Goal: Task Accomplishment & Management: Complete application form

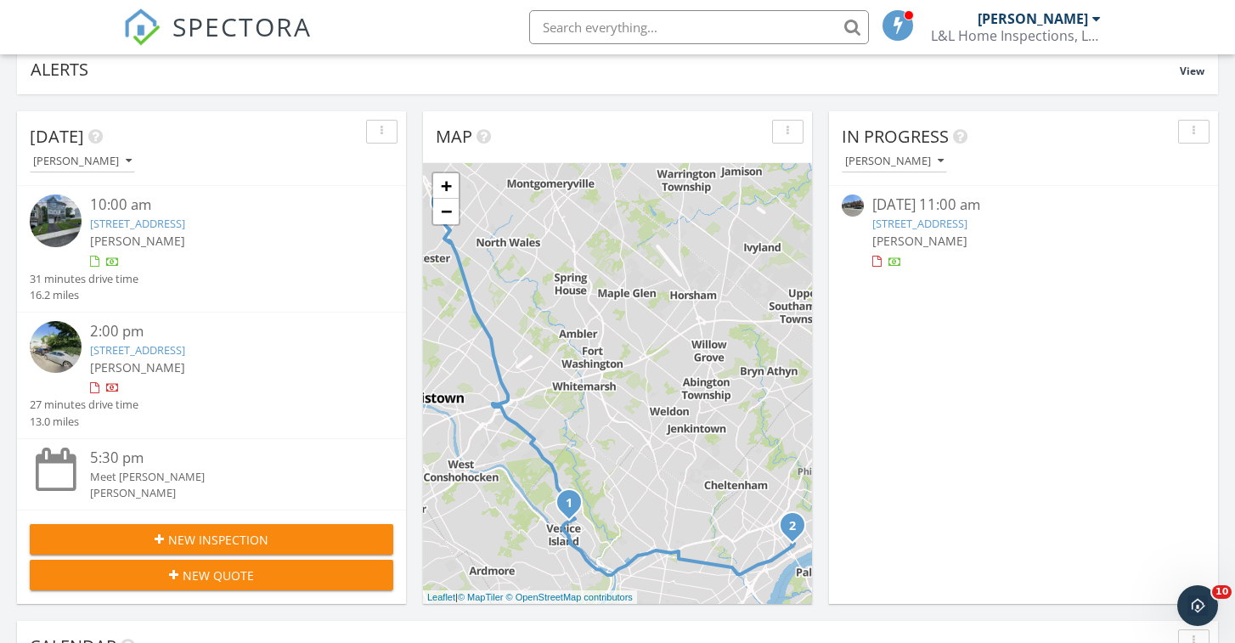
click at [968, 223] on link "[STREET_ADDRESS]" at bounding box center [920, 223] width 95 height 15
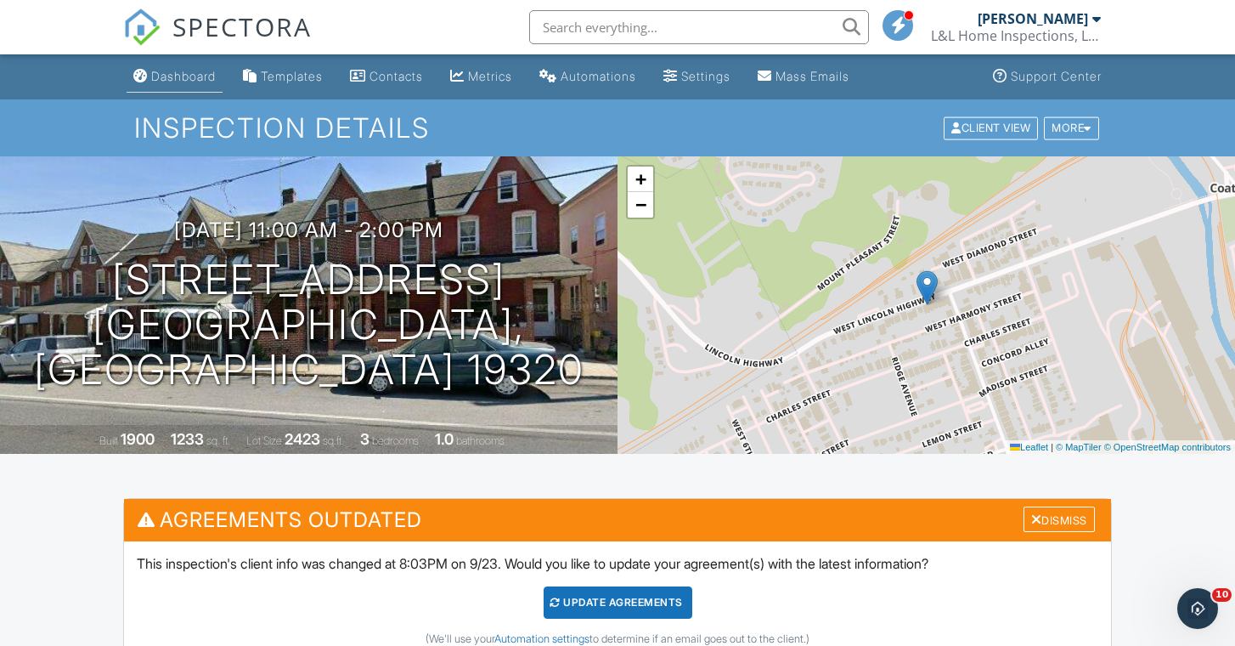
click at [184, 76] on div "Dashboard" at bounding box center [183, 76] width 65 height 14
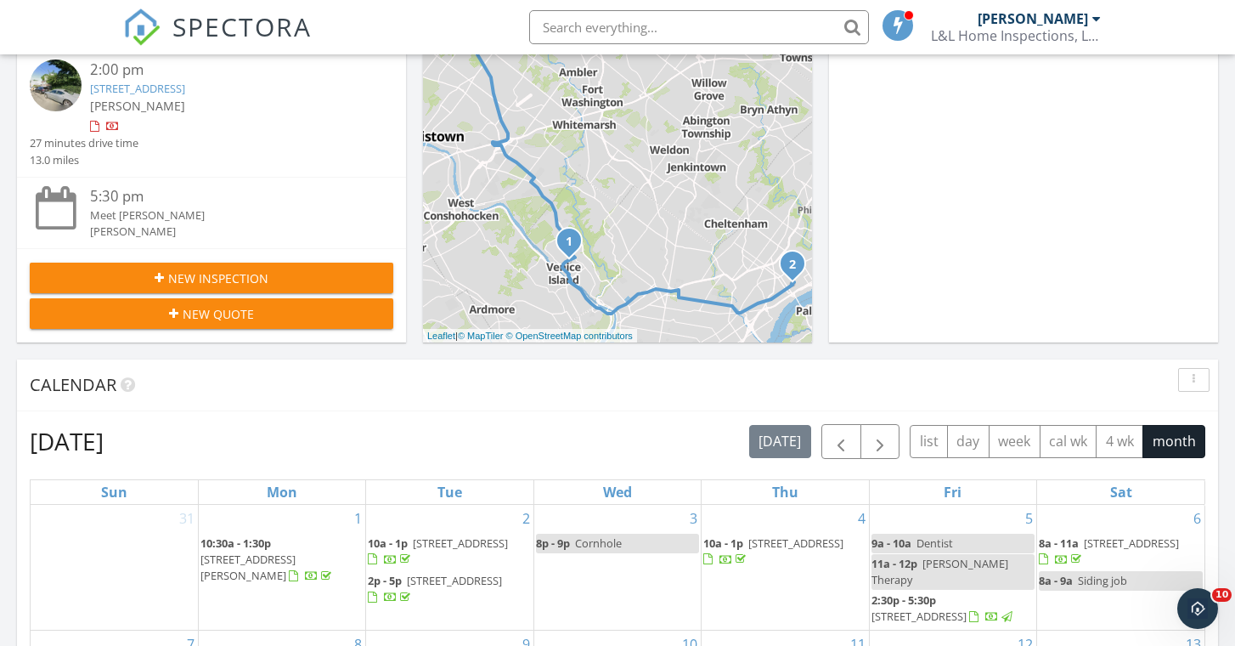
scroll to position [389, 0]
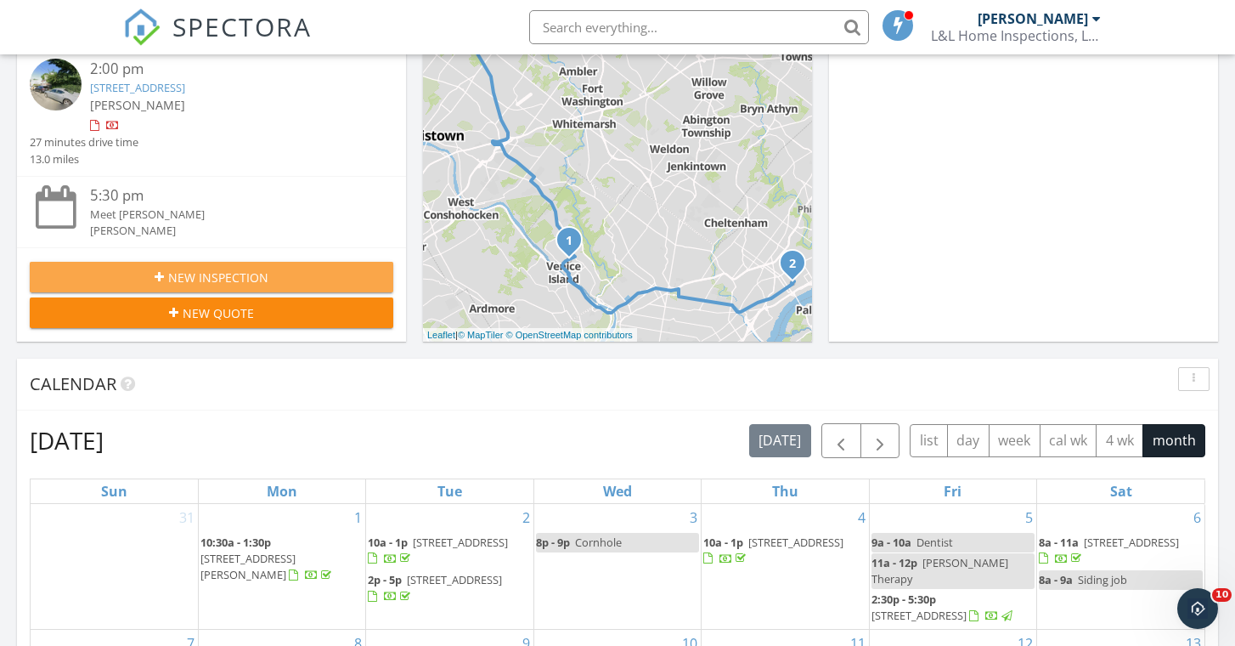
click at [222, 269] on span "New Inspection" at bounding box center [218, 278] width 100 height 18
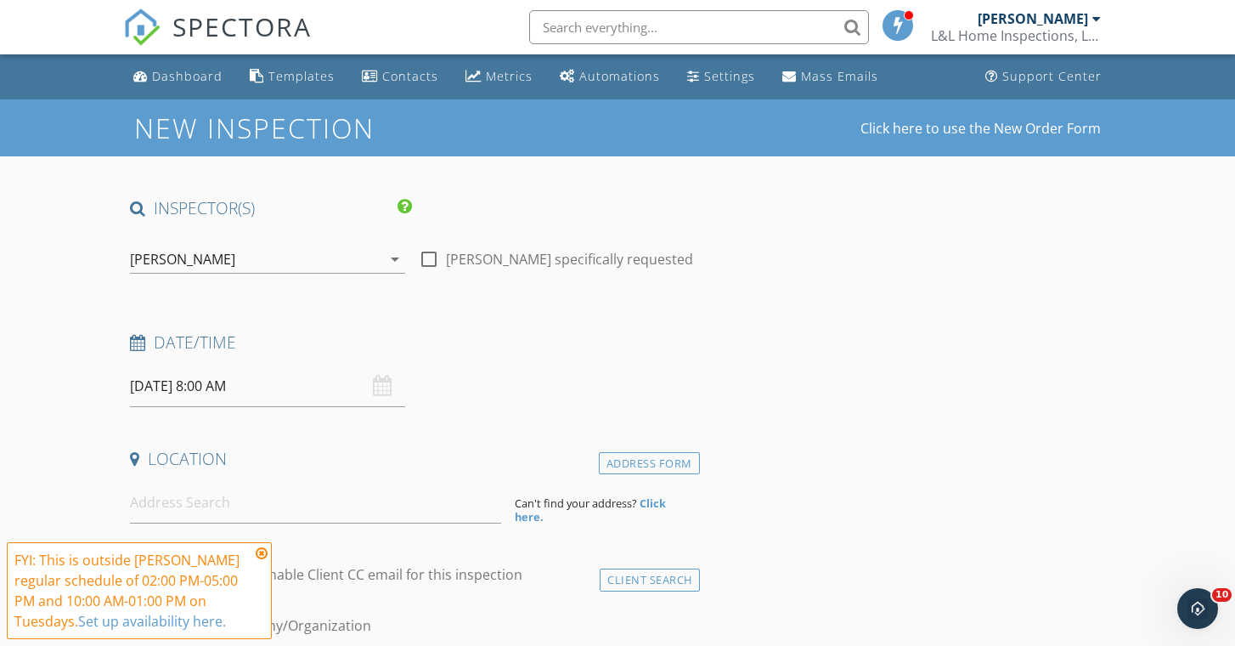
click at [291, 391] on input "09/30/2025 8:00 AM" at bounding box center [267, 386] width 274 height 42
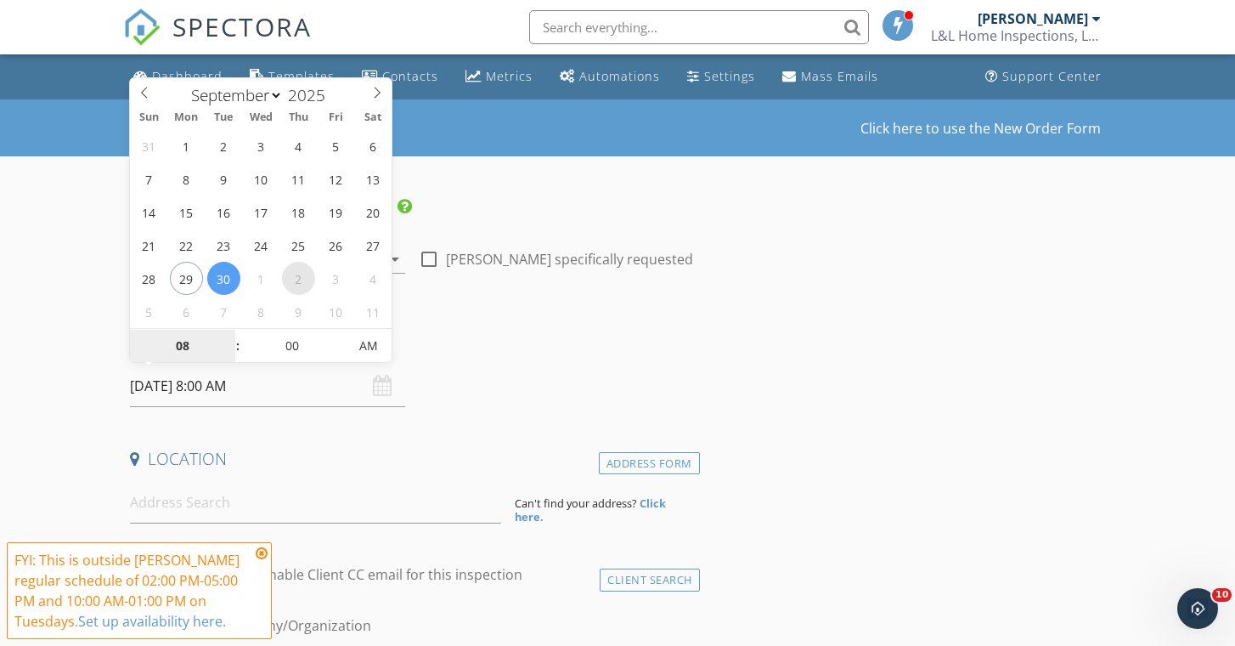
select select "9"
type input "10/02/2025 8:00 AM"
type input "09"
type input "10/02/2025 9:00 AM"
click at [229, 336] on span at bounding box center [229, 337] width 12 height 17
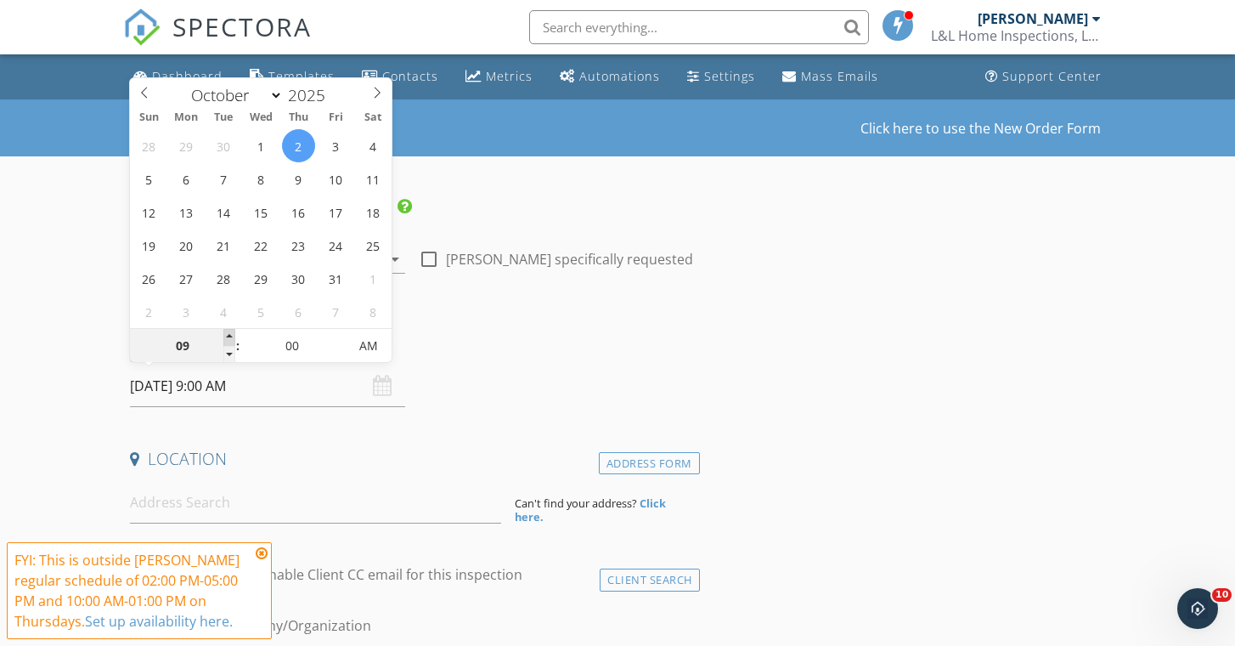
type input "10"
type input "10/02/2025 10:00 AM"
click at [229, 336] on span at bounding box center [229, 337] width 12 height 17
type input "11"
type input "10/02/2025 11:00 AM"
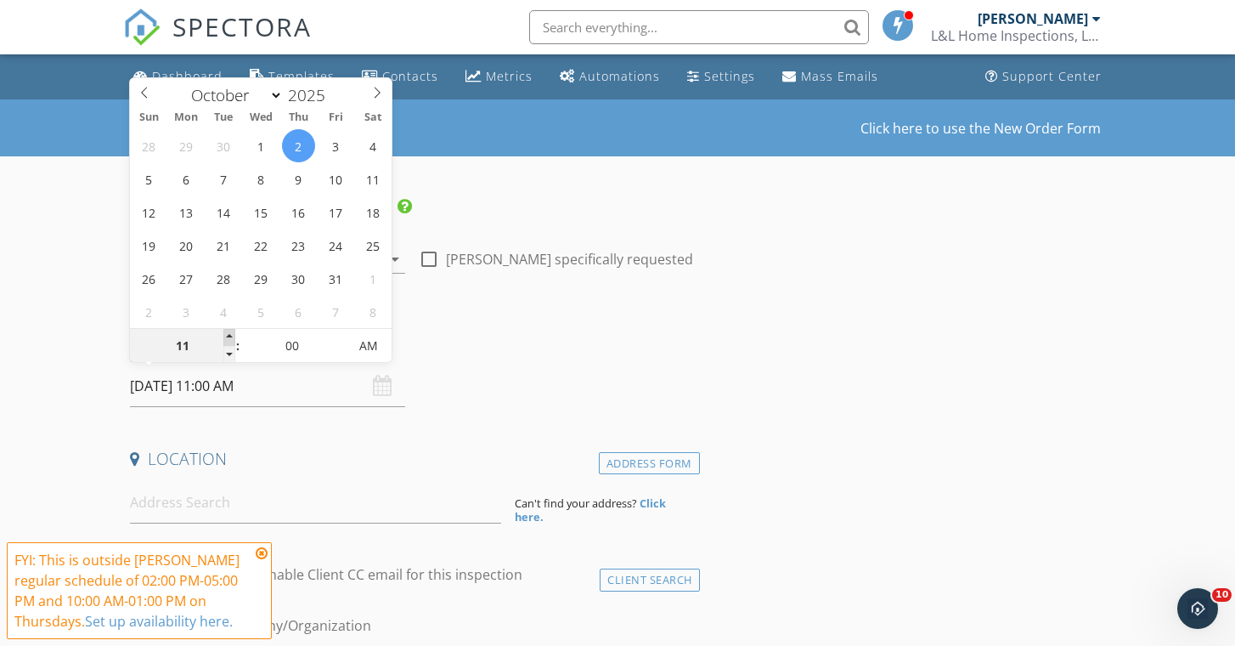
click at [229, 336] on span at bounding box center [229, 337] width 12 height 17
type input "12"
type input "10/02/2025 12:00 PM"
click at [229, 336] on span at bounding box center [229, 337] width 12 height 17
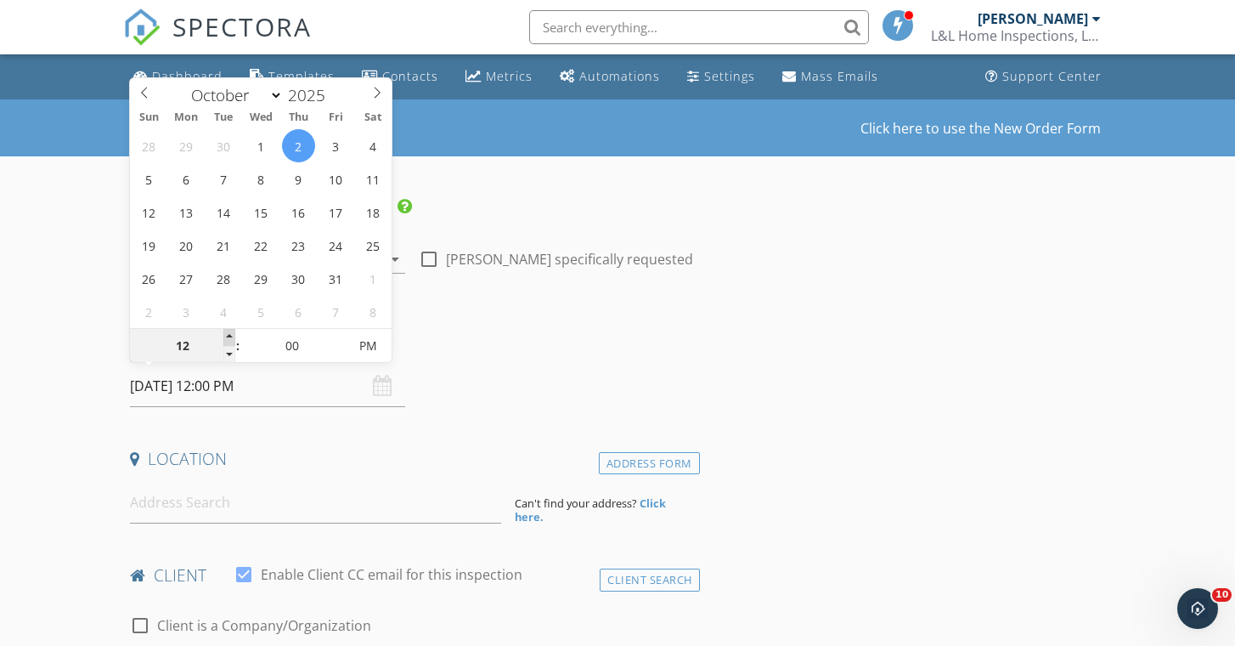
type input "01"
type input "10/02/2025 1:00 PM"
click at [229, 336] on span at bounding box center [229, 337] width 12 height 17
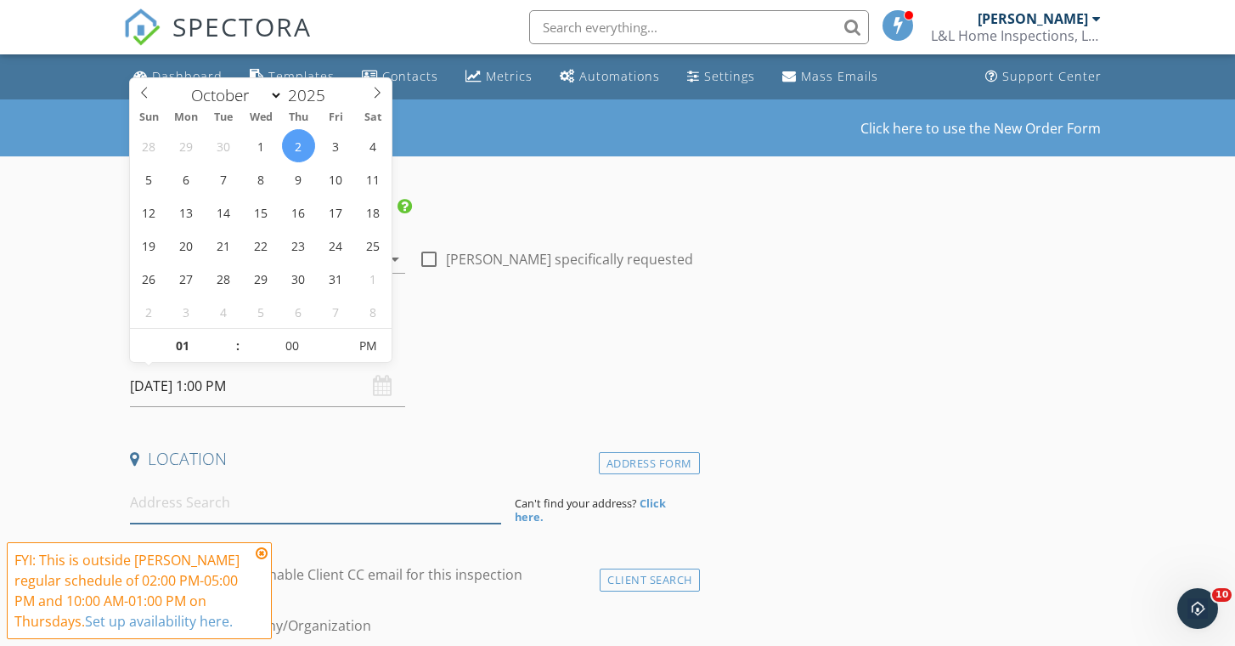
click at [292, 505] on input at bounding box center [315, 503] width 370 height 42
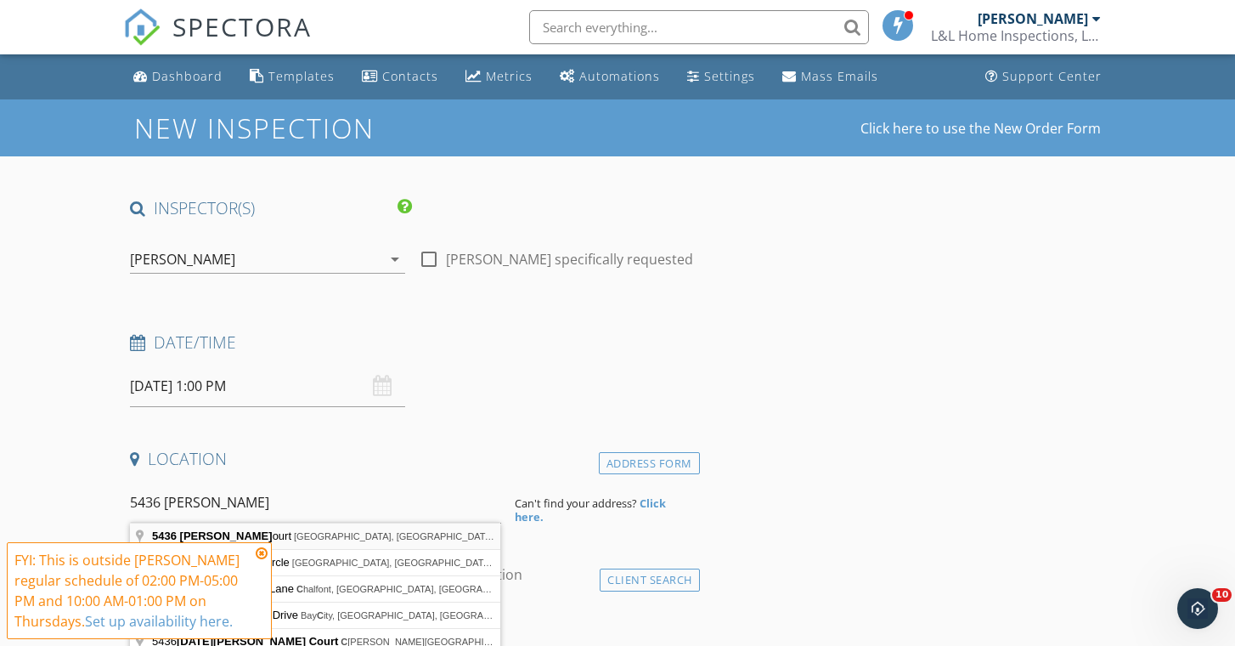
type input "5436 Michael Court, Pipersville, PA, USA"
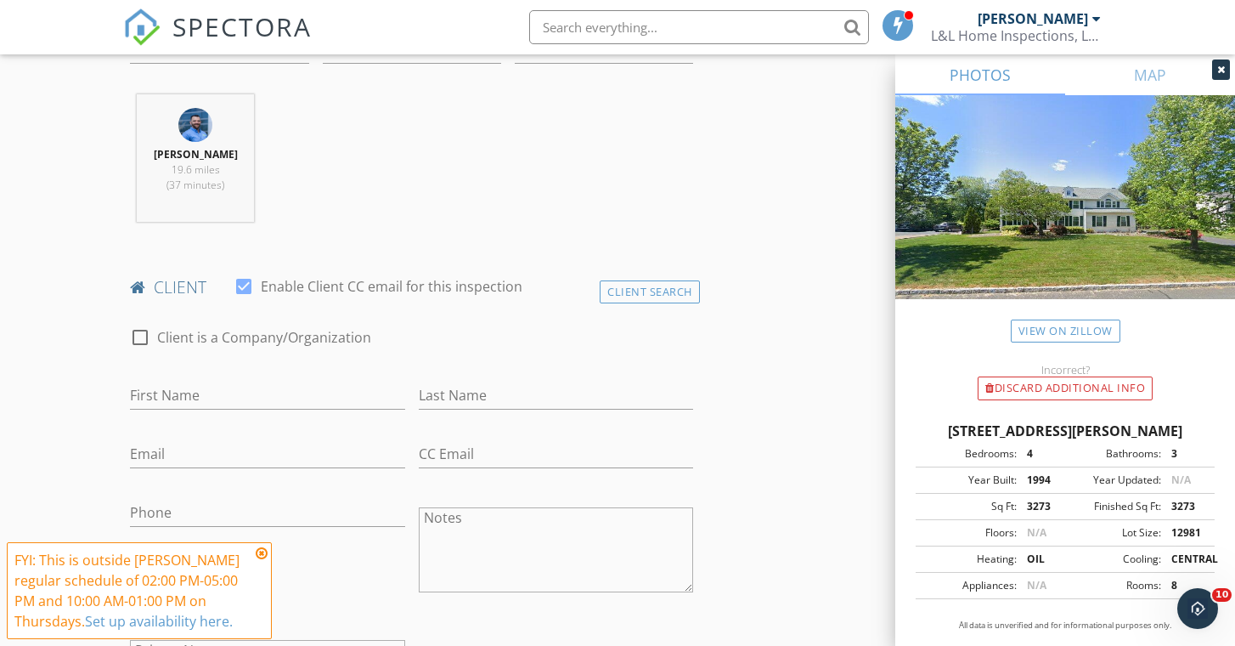
scroll to position [636, 0]
click at [617, 285] on div "Client Search" at bounding box center [650, 291] width 100 height 23
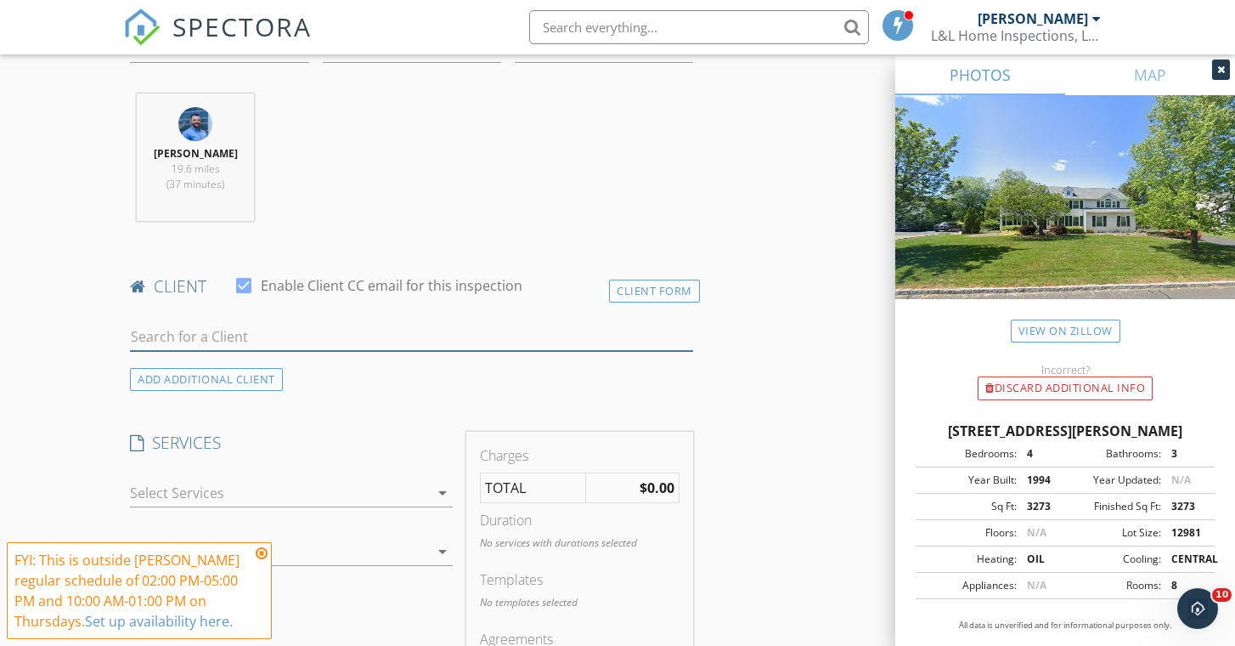
click at [234, 344] on input "text" at bounding box center [411, 337] width 563 height 28
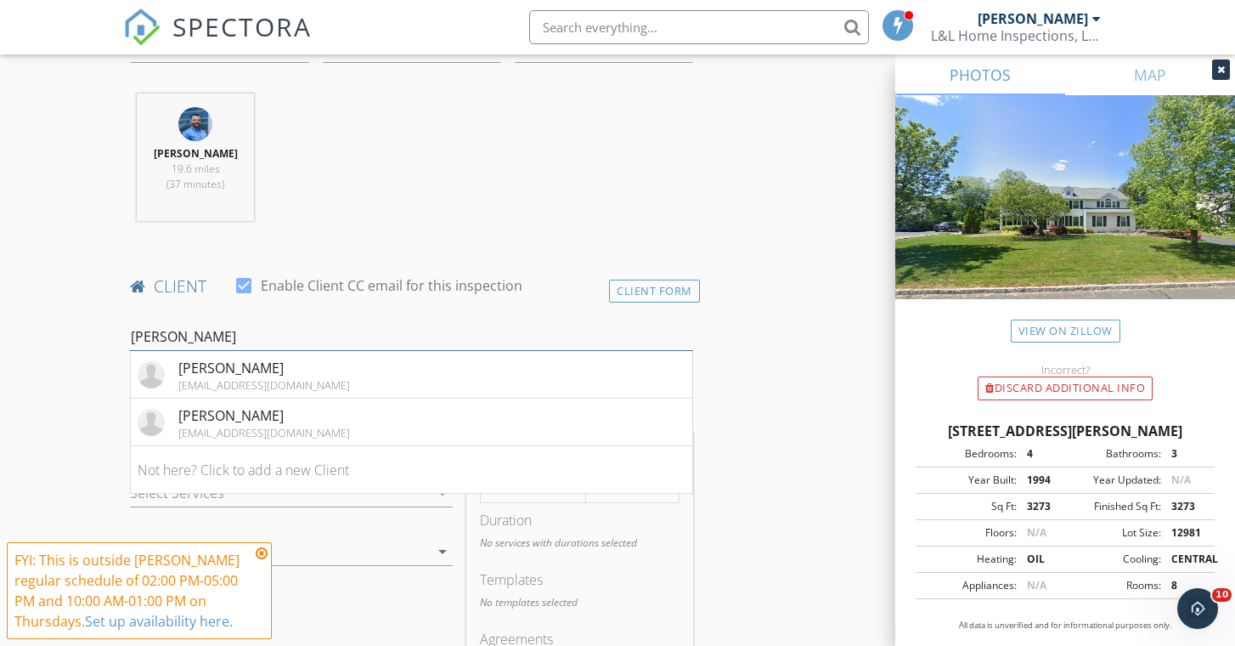
type input "Samantha"
drag, startPoint x: 234, startPoint y: 344, endPoint x: 349, endPoint y: 222, distance: 168.3
click at [350, 221] on div "Donald Nagle 19.6 miles (37 minutes)" at bounding box center [411, 163] width 577 height 141
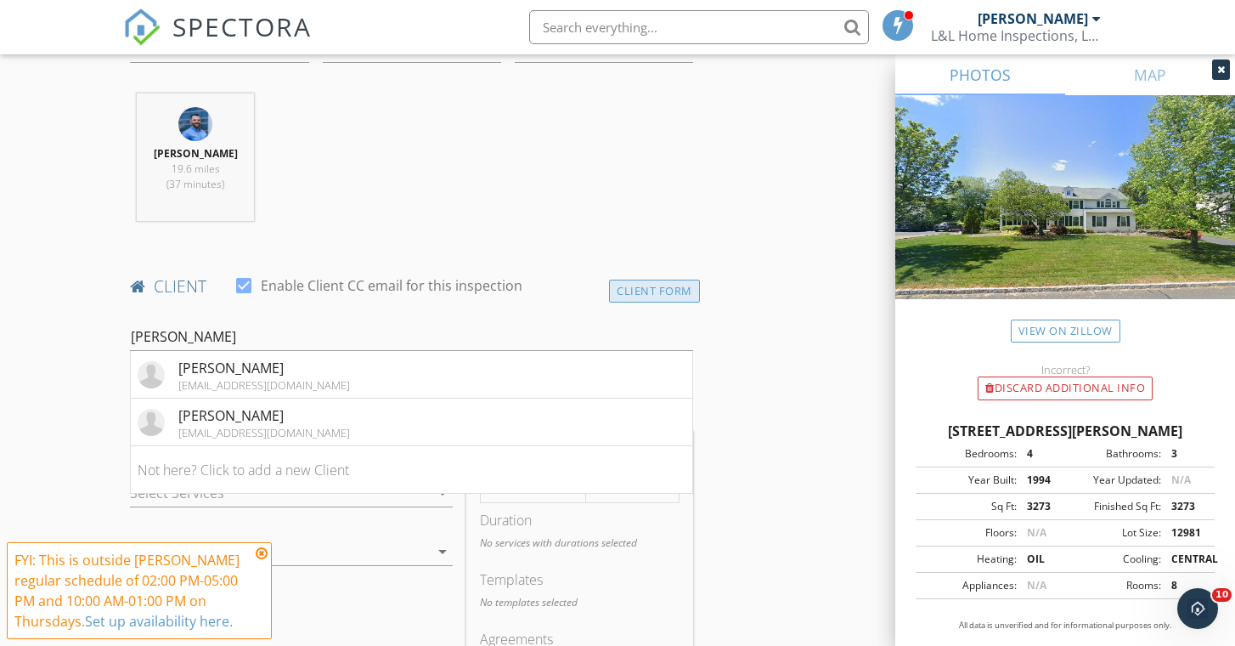
click at [647, 290] on div "Client Form" at bounding box center [654, 291] width 91 height 23
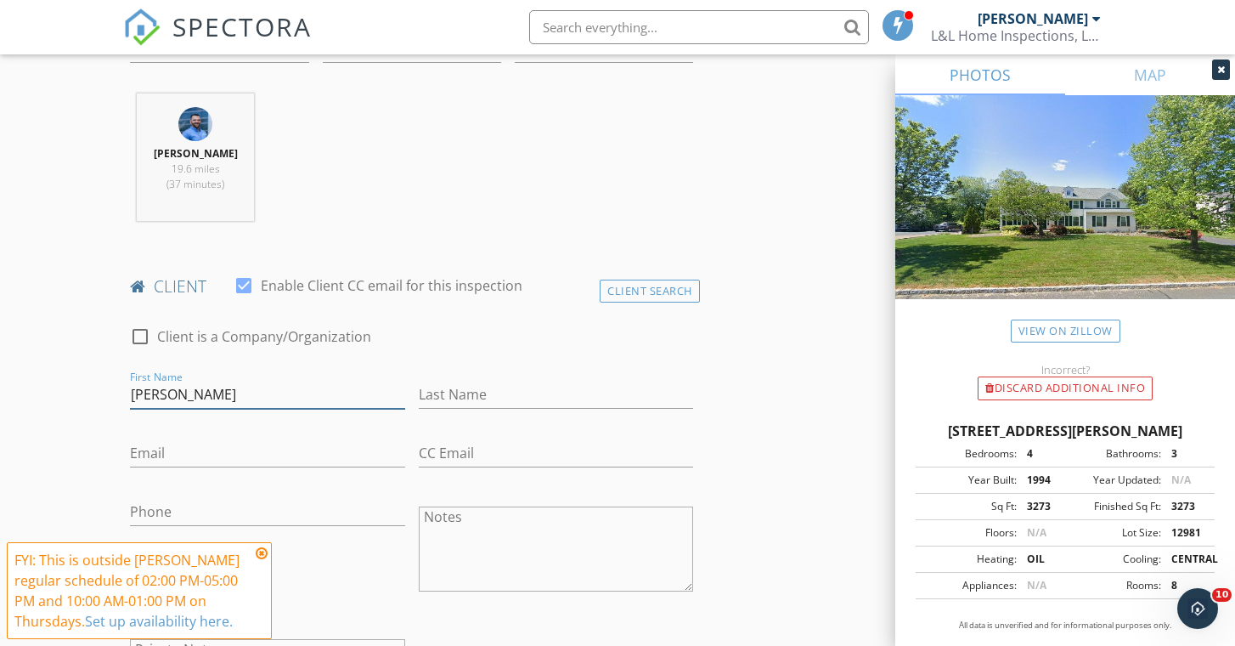
type input "Samantha"
type input "[PERSON_NAME]"
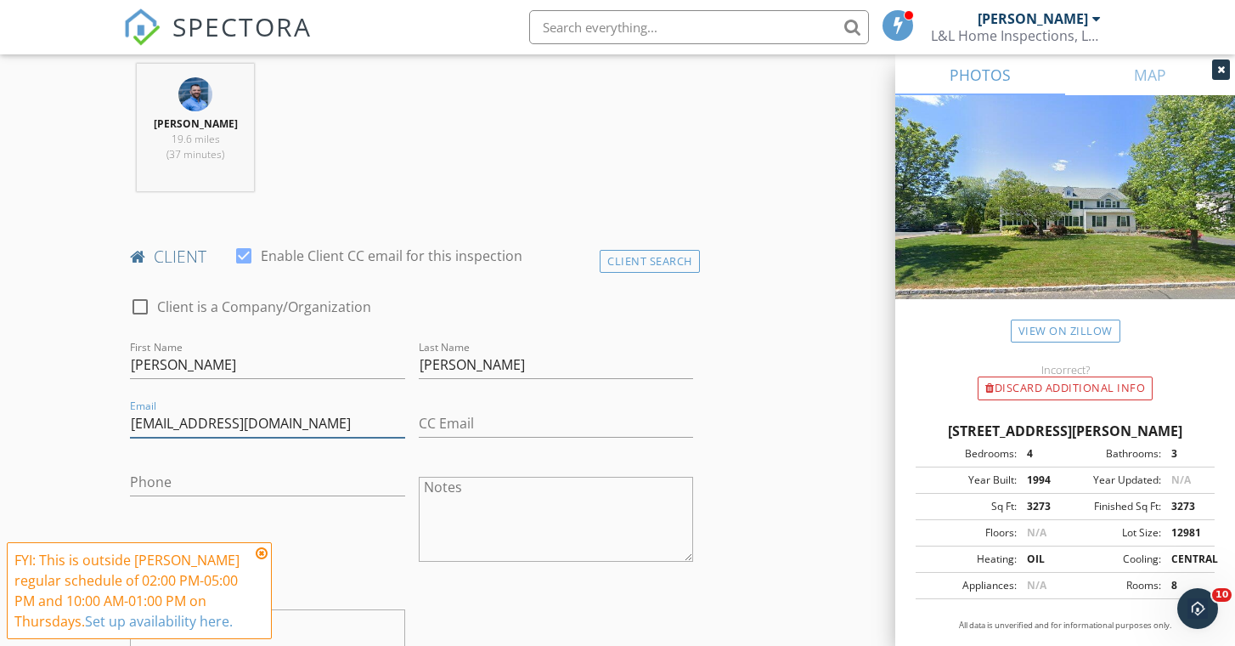
scroll to position [667, 0]
type input "RealSamanthaEstate@gmail.com"
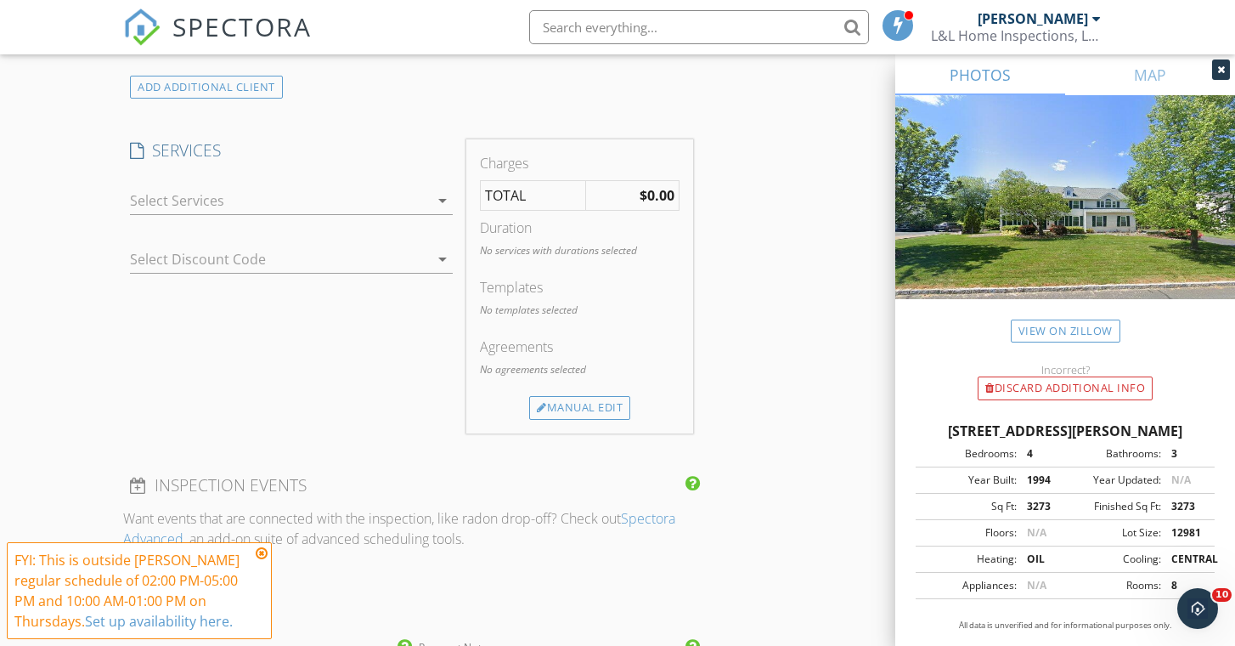
scroll to position [1312, 0]
type input "267-987-1200"
click at [185, 190] on div at bounding box center [279, 198] width 299 height 27
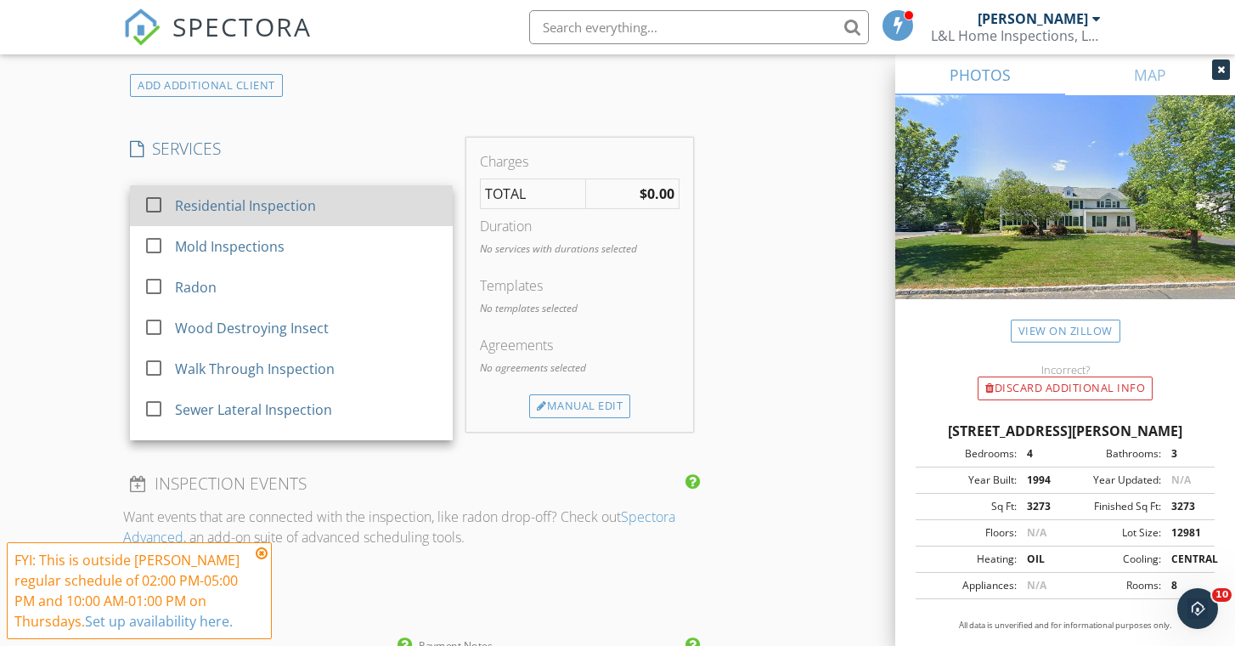
click at [183, 210] on div "Residential Inspection" at bounding box center [245, 205] width 141 height 20
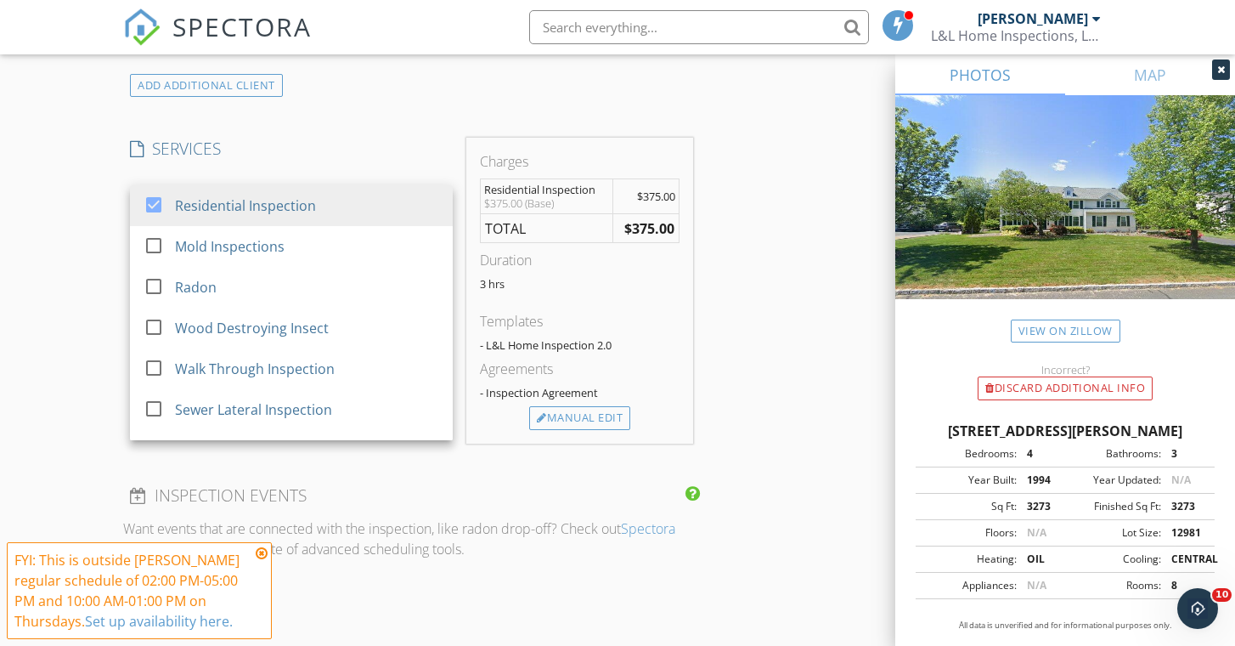
drag, startPoint x: 97, startPoint y: 241, endPoint x: 122, endPoint y: 242, distance: 25.5
click at [96, 241] on div "New Inspection Click here to use the New Order Form INSPECTOR(S) check_box Dona…" at bounding box center [617, 350] width 1235 height 3127
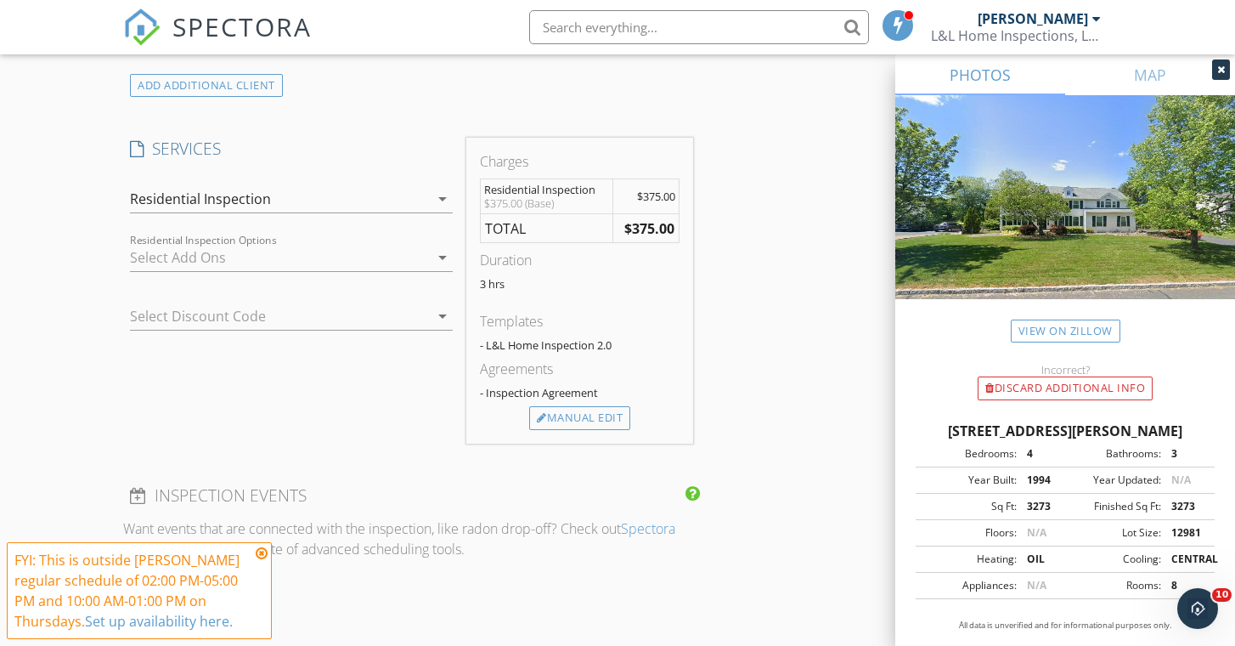
click at [185, 254] on div at bounding box center [279, 257] width 299 height 27
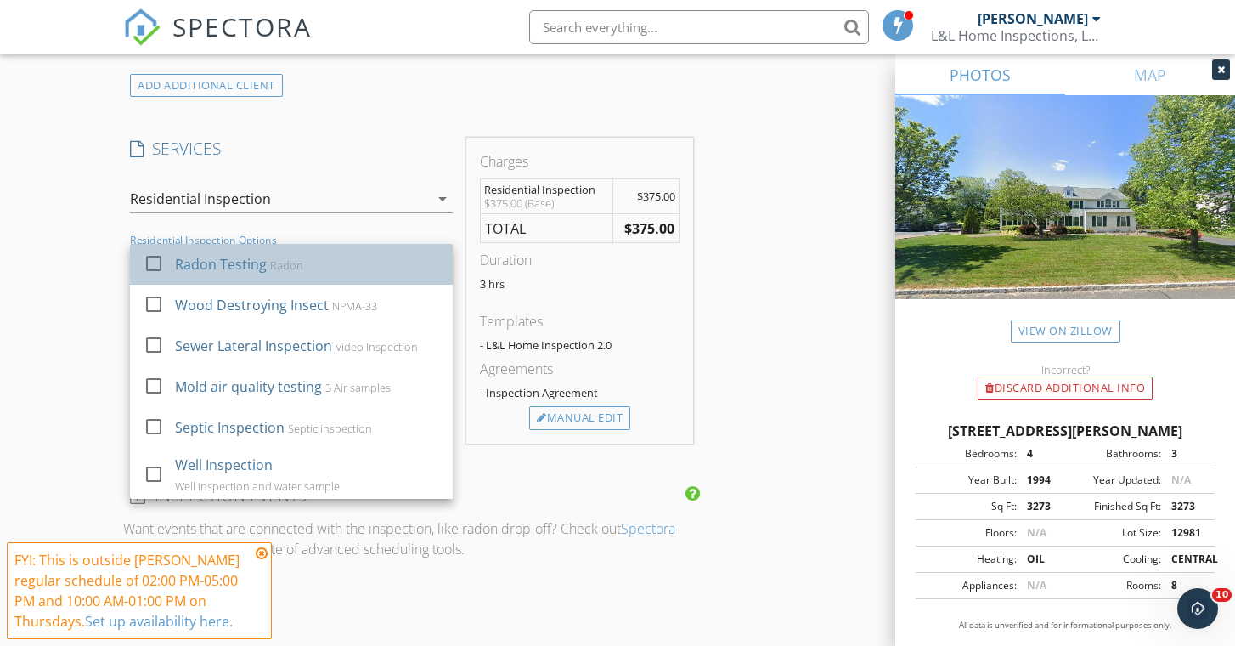
drag, startPoint x: 187, startPoint y: 264, endPoint x: 189, endPoint y: 278, distance: 13.7
click at [187, 264] on div "Radon Testing" at bounding box center [221, 264] width 92 height 20
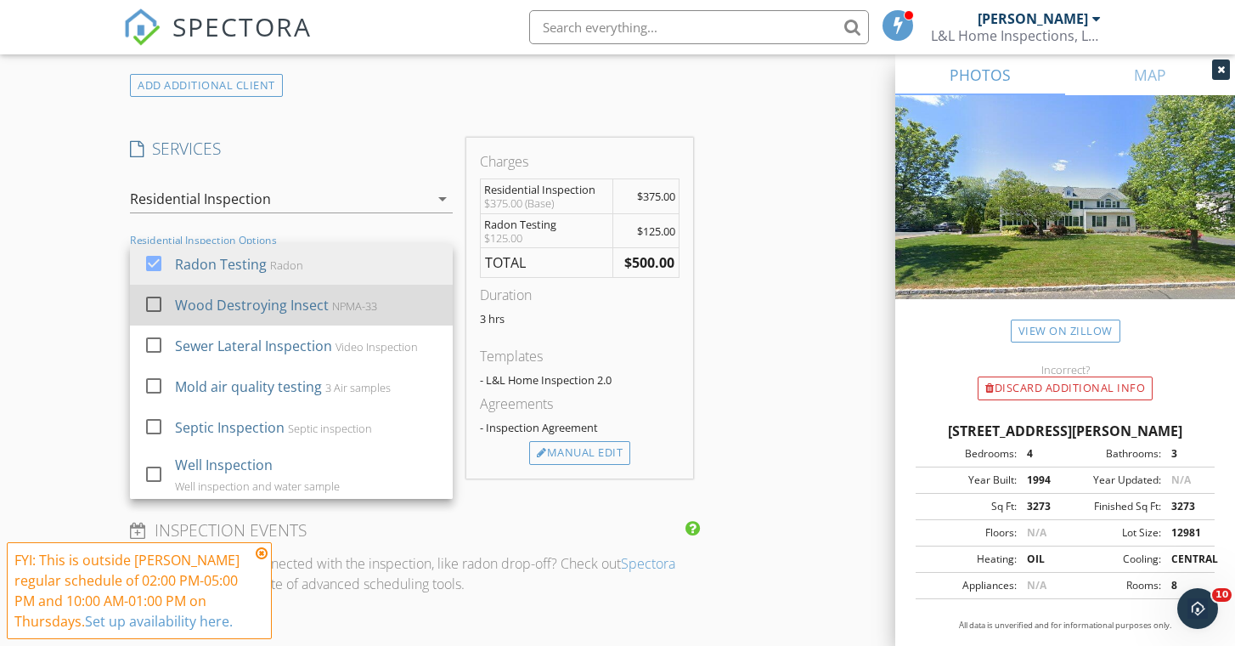
click at [223, 304] on div "Wood Destroying Insect" at bounding box center [252, 305] width 154 height 20
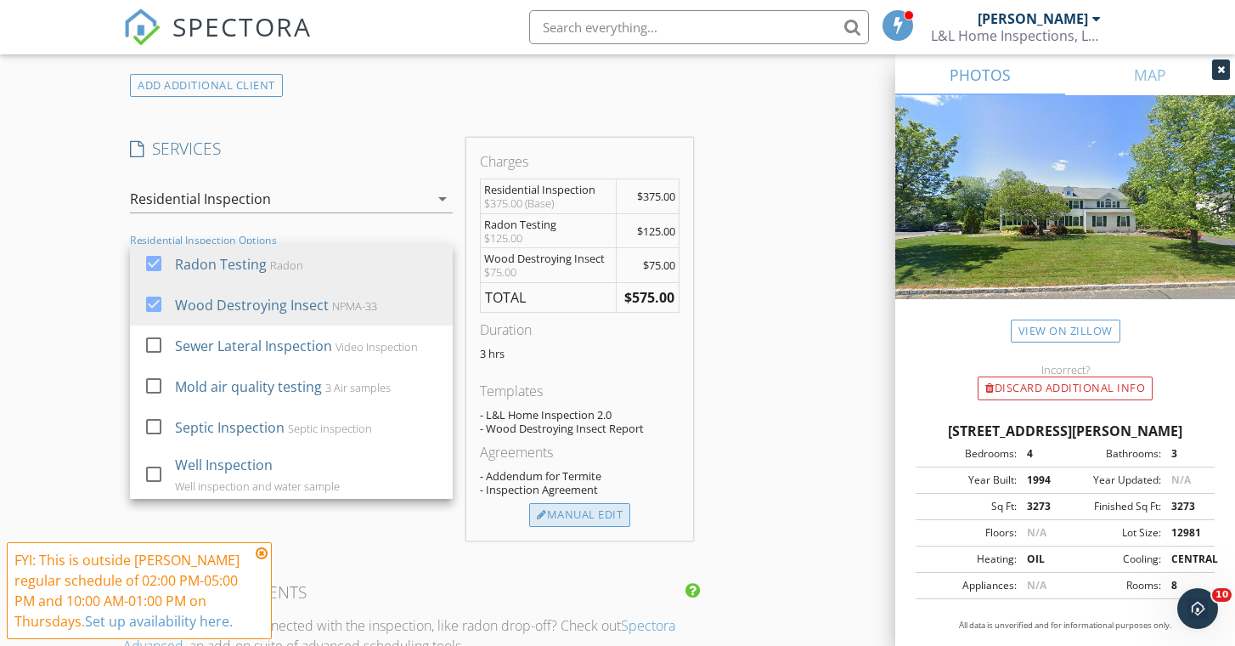
click at [599, 509] on div "Manual Edit" at bounding box center [579, 515] width 101 height 24
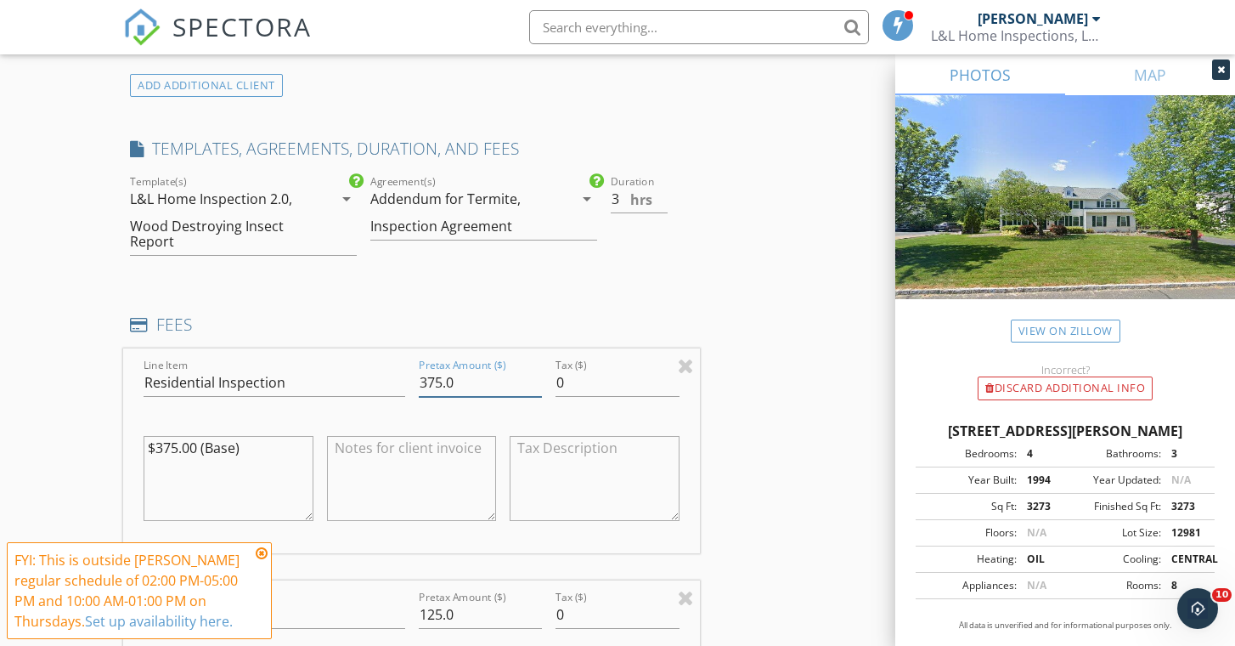
drag, startPoint x: 461, startPoint y: 382, endPoint x: 405, endPoint y: 383, distance: 55.2
click at [405, 383] on div "Line Item Residential Inspection Pretax Amount ($) 375.0 Tax ($) 0 $375.00 (Bas…" at bounding box center [411, 450] width 577 height 205
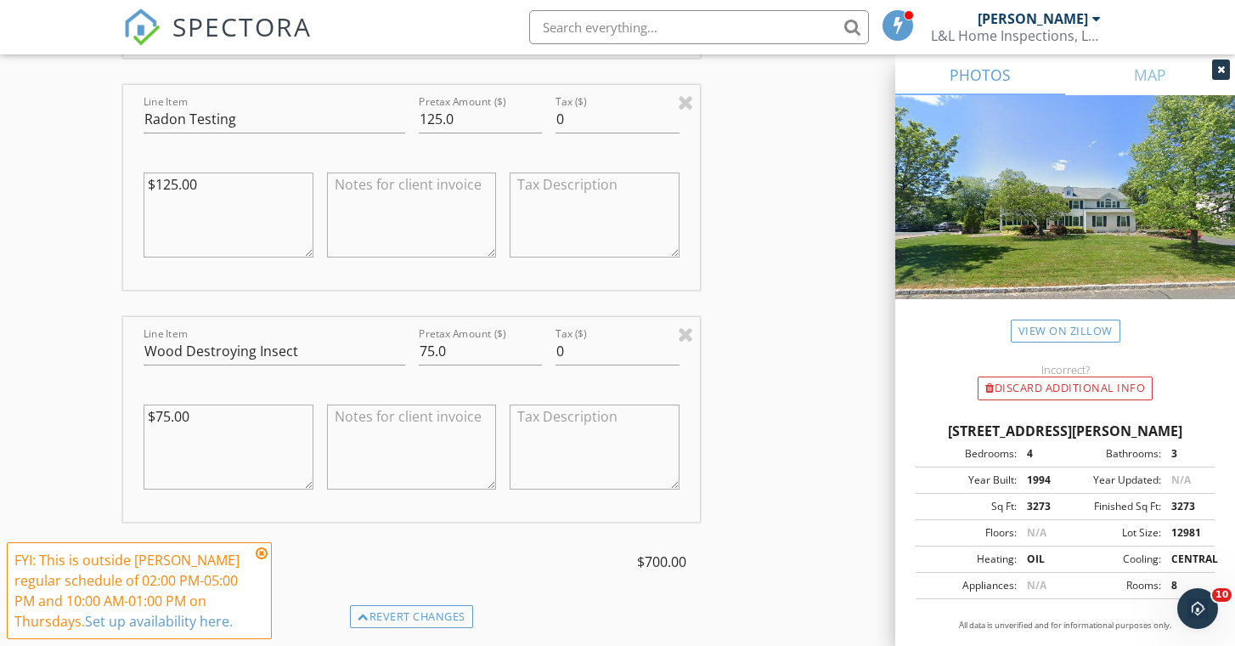
scroll to position [1808, 0]
type input "500"
drag, startPoint x: 460, startPoint y: 348, endPoint x: 374, endPoint y: 342, distance: 86.0
click at [374, 342] on div "Line Item Wood Destroying Insect Pretax Amount ($) 75.0 Tax ($) 0 $75.00" at bounding box center [411, 418] width 577 height 205
type input "0"
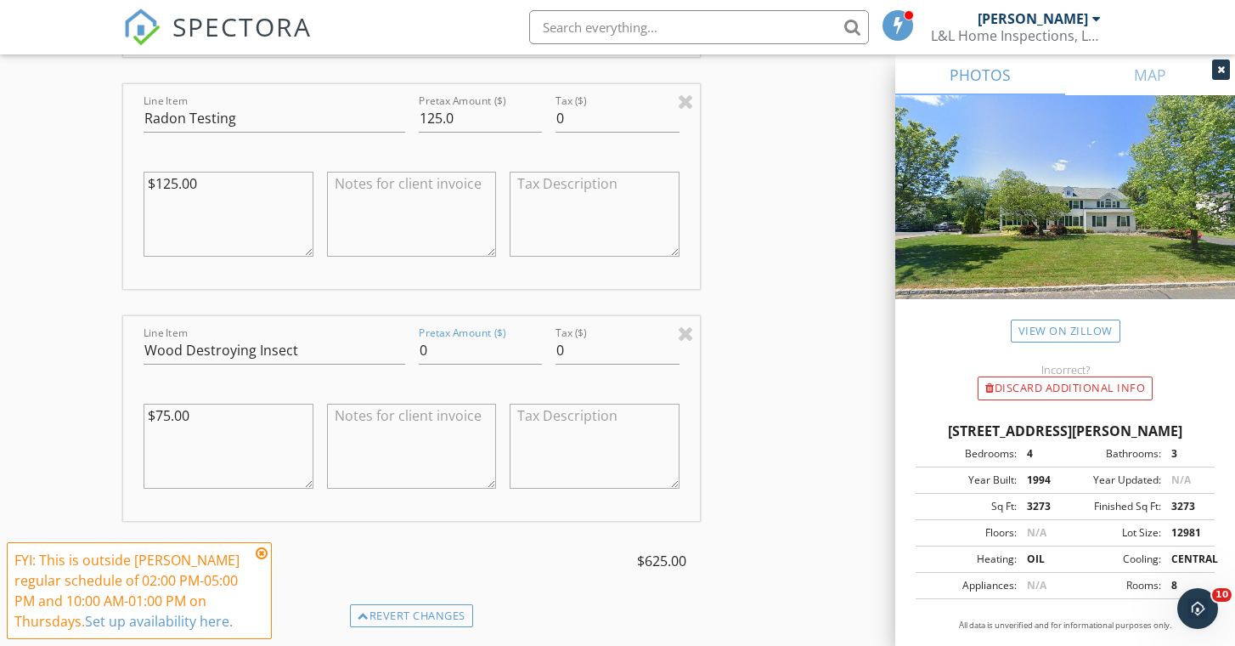
click at [368, 414] on textarea at bounding box center [412, 446] width 170 height 85
click at [331, 415] on textarea "Thank you for your service!" at bounding box center [412, 446] width 170 height 85
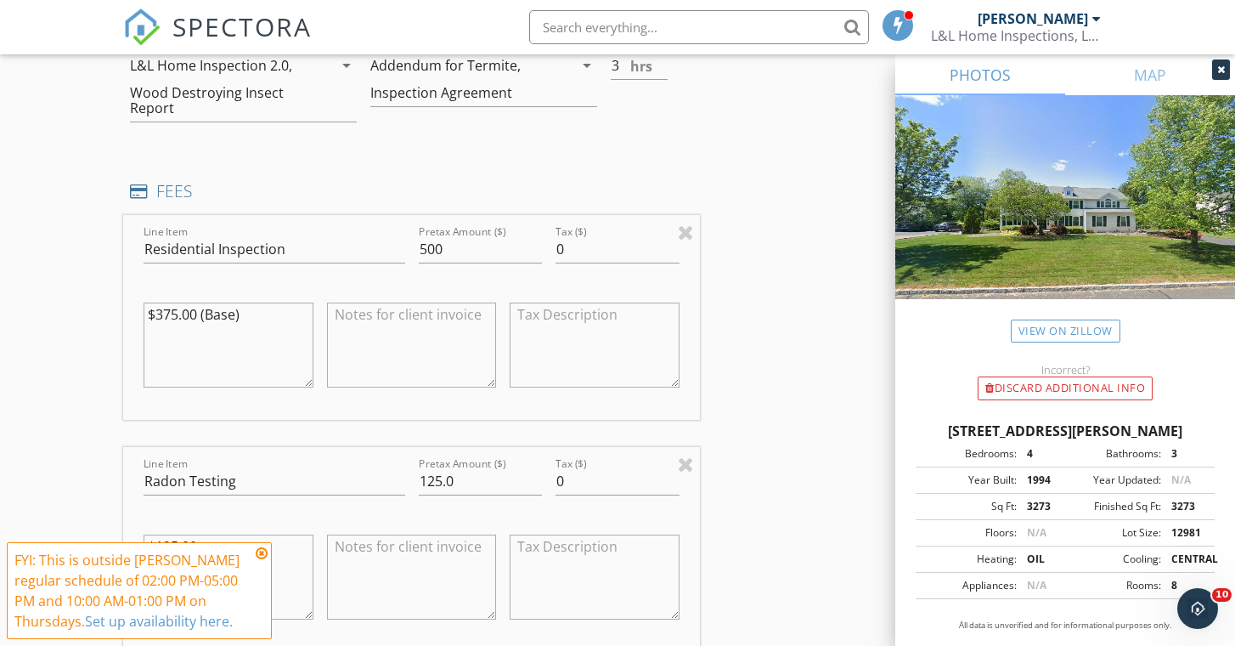
scroll to position [1439, 0]
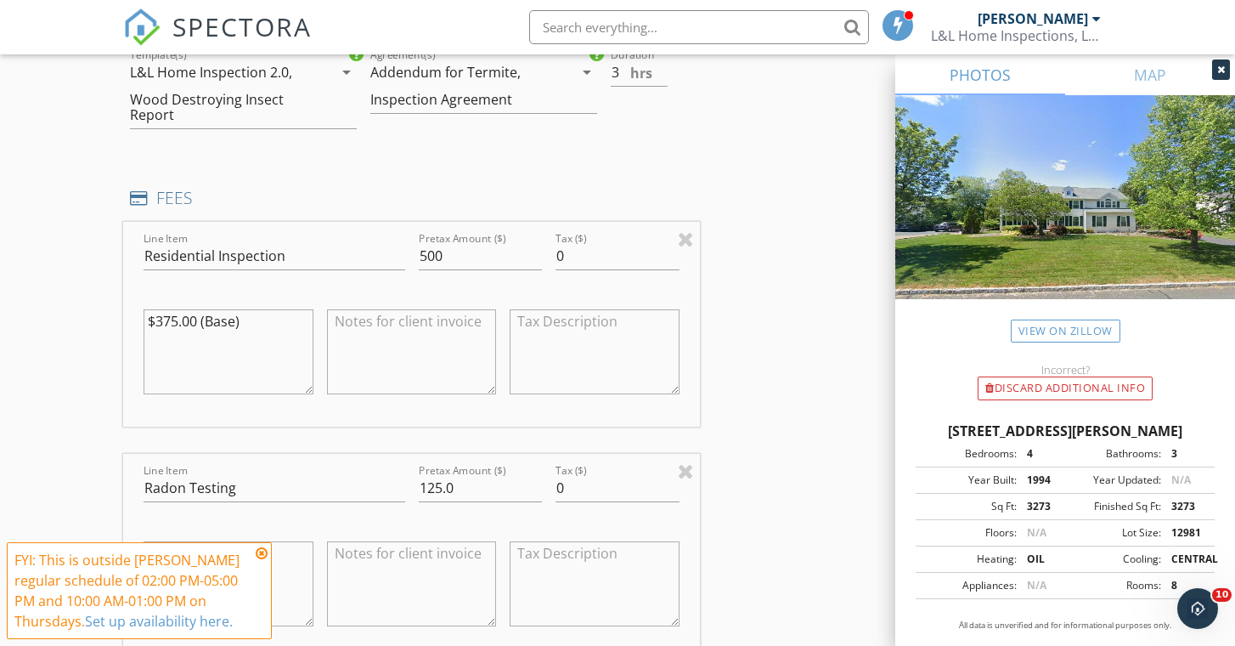
type textarea "Discount applied Thank you for your service!"
drag, startPoint x: 246, startPoint y: 316, endPoint x: 168, endPoint y: 317, distance: 77.3
click at [143, 319] on div "$375.00 (Base)" at bounding box center [229, 353] width 184 height 133
type textarea "500"
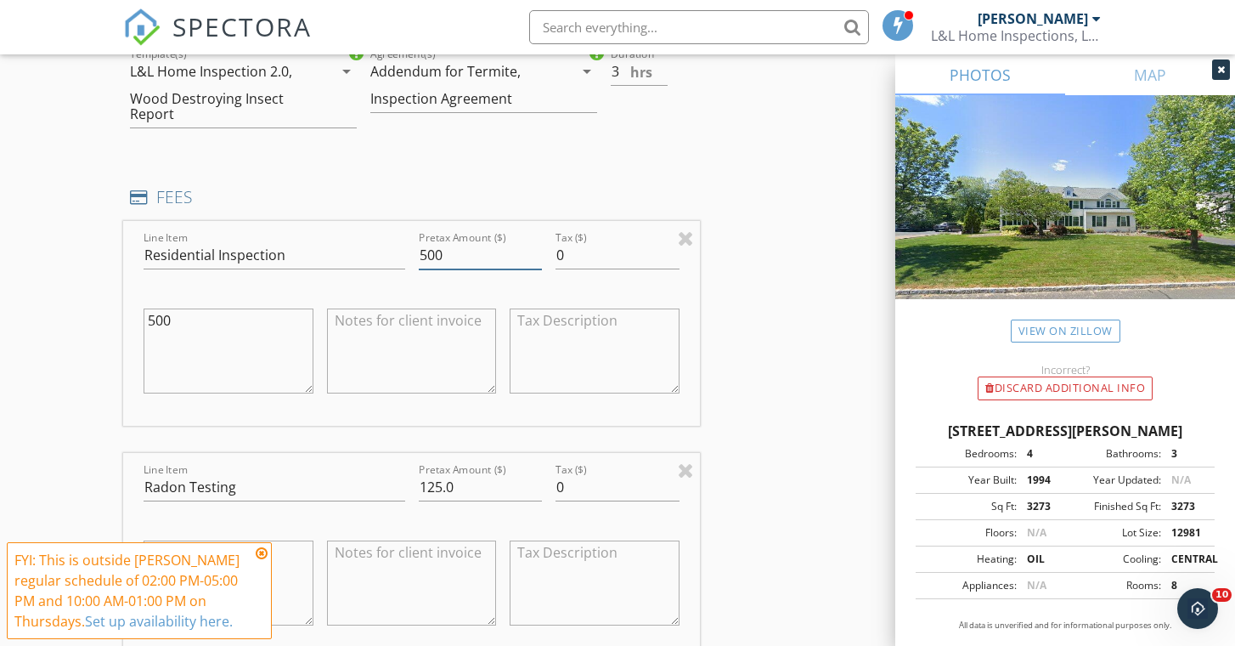
click at [436, 250] on input "500" at bounding box center [481, 255] width 124 height 28
type input "400"
click at [397, 318] on textarea at bounding box center [412, 350] width 170 height 85
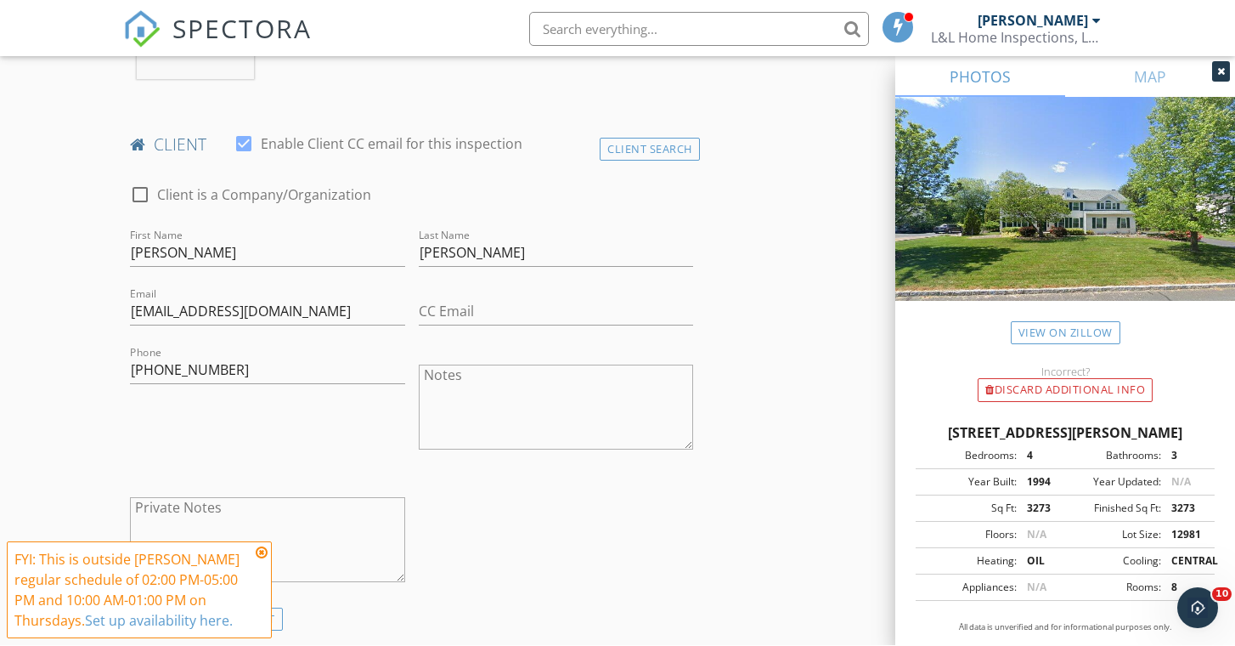
scroll to position [778, 0]
type textarea "Friends and Family discount ($100 discount applied)"
click at [129, 253] on div "First Name Samantha" at bounding box center [267, 254] width 288 height 59
click at [130, 253] on input "Samantha" at bounding box center [267, 253] width 274 height 28
type input "Timothy & Samantha"
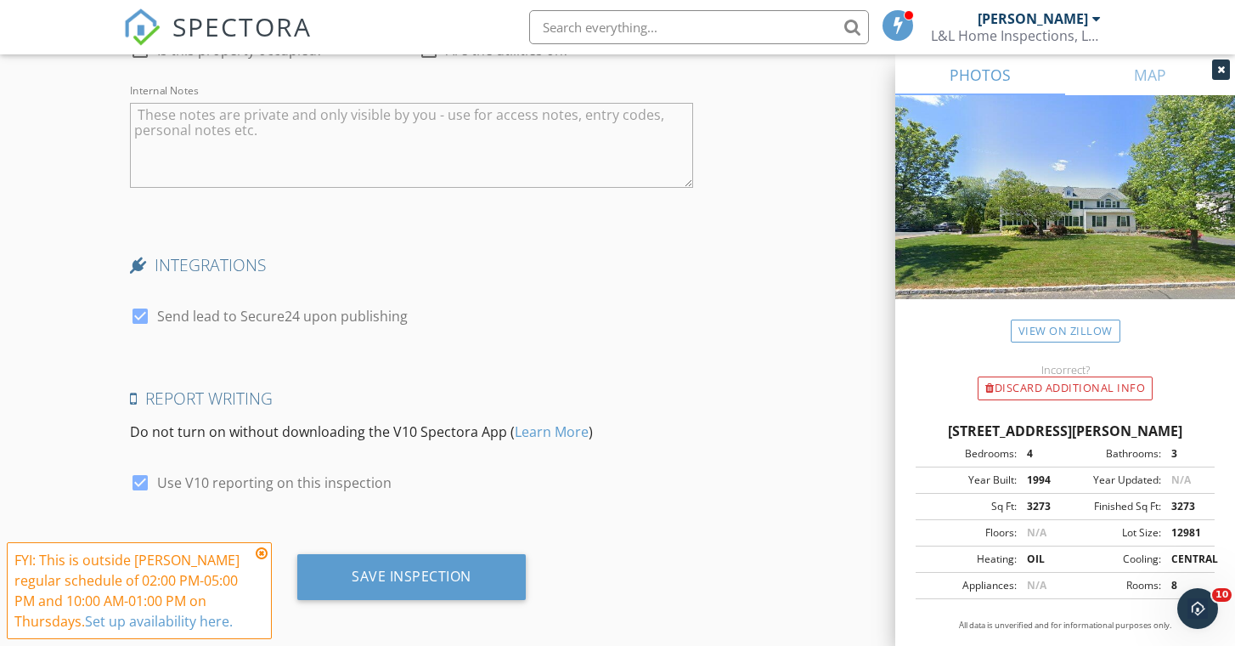
scroll to position [3257, 0]
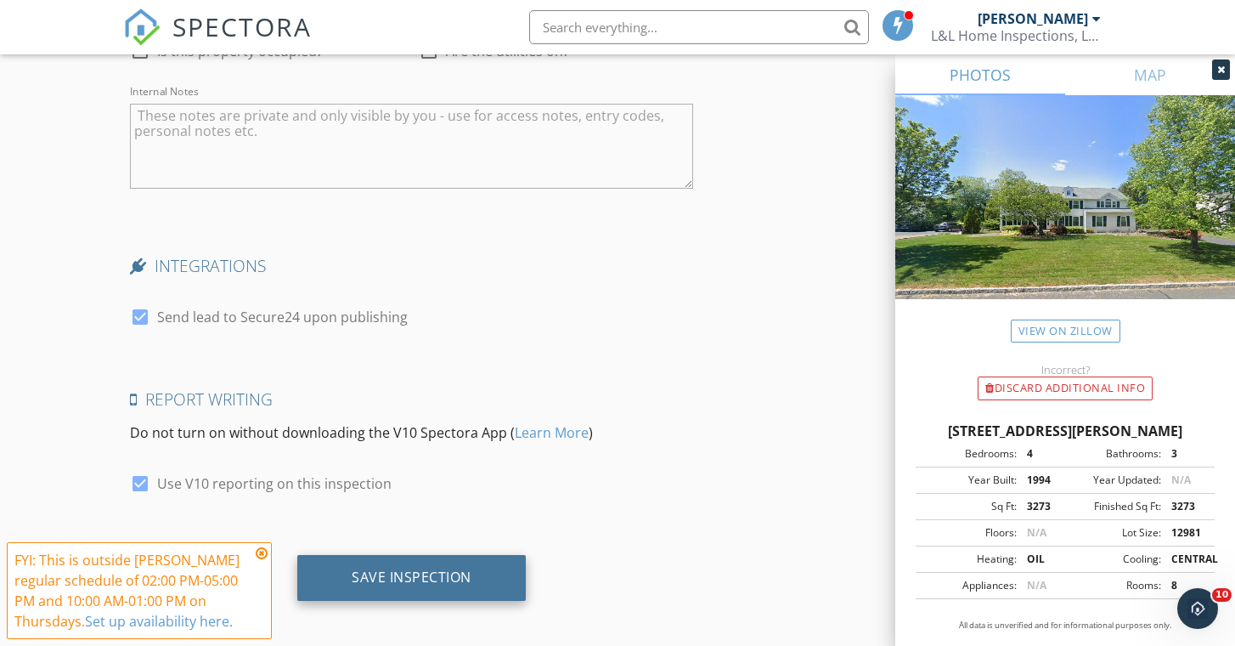
type input "Tim.cathers.jr@gmail.com"
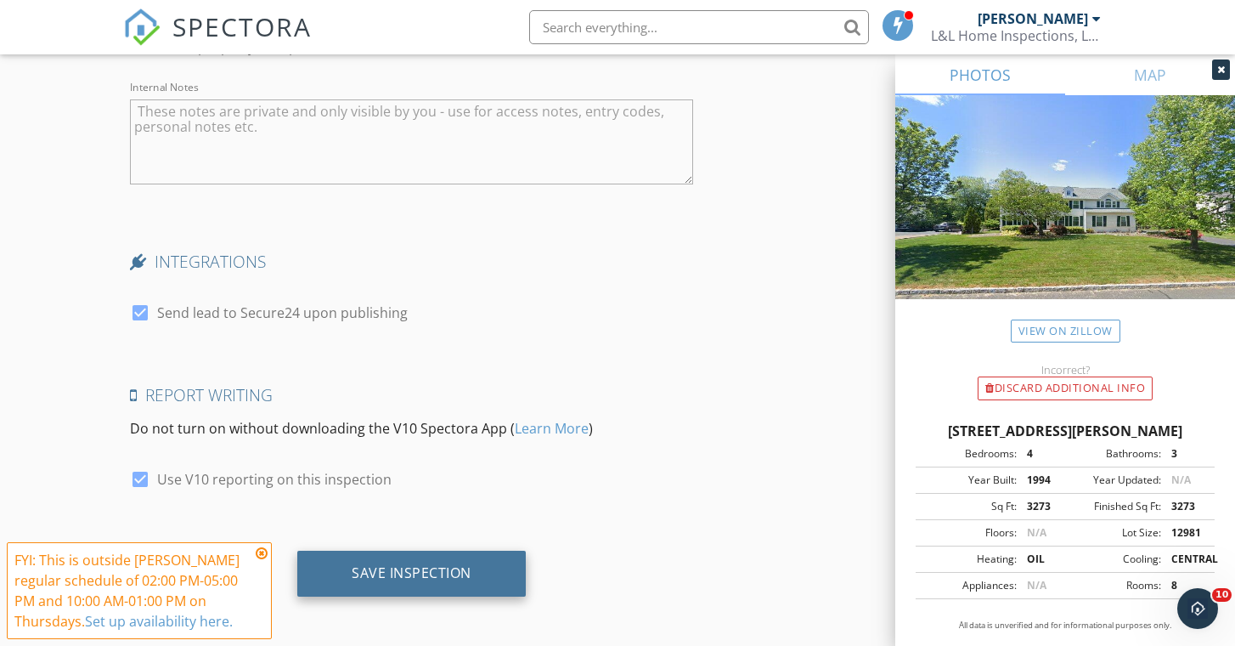
scroll to position [3253, 0]
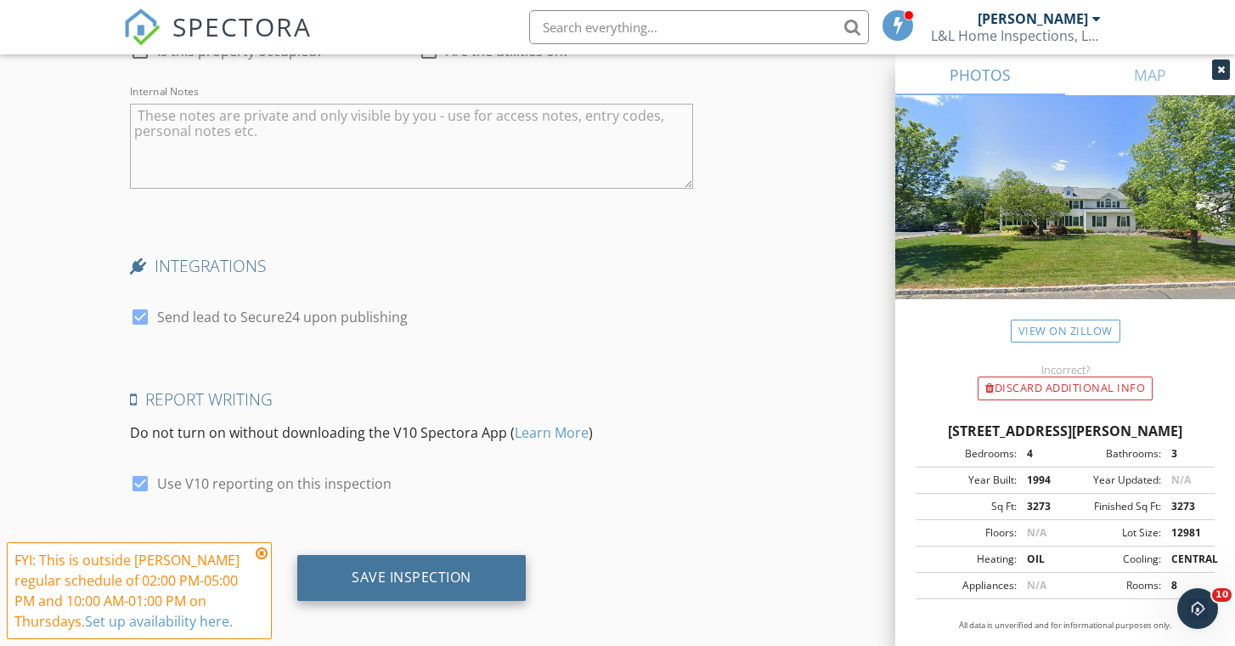
click at [411, 570] on div "Save Inspection" at bounding box center [412, 576] width 120 height 17
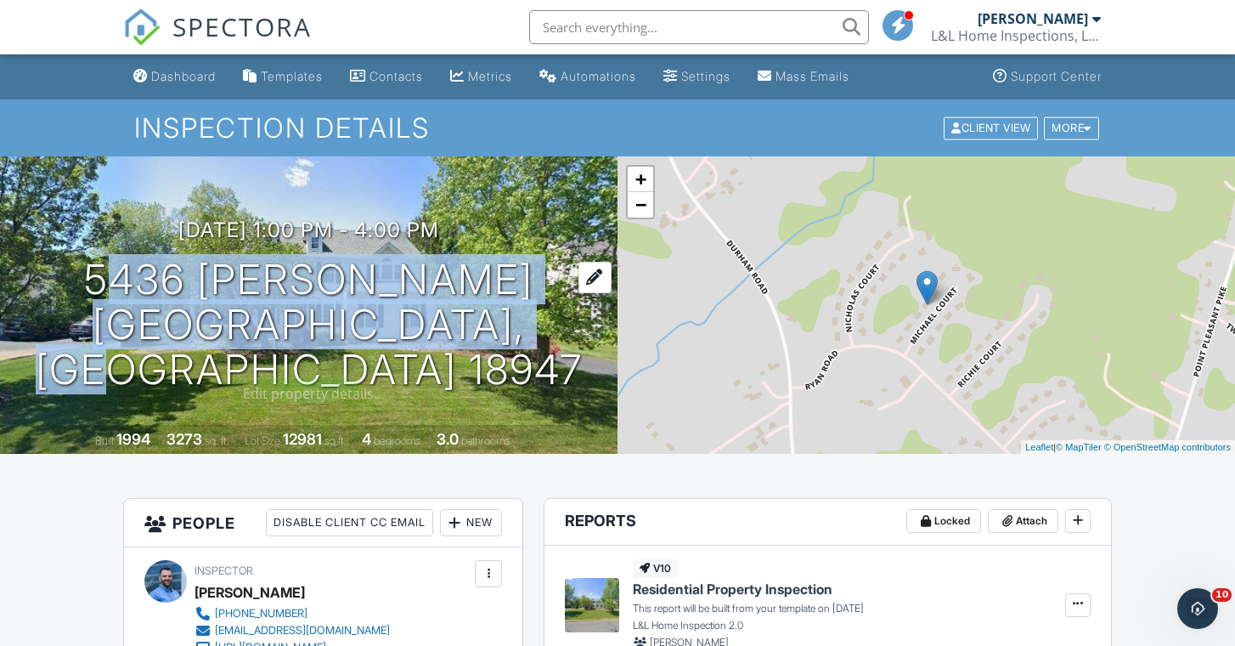
drag, startPoint x: 88, startPoint y: 302, endPoint x: 523, endPoint y: 359, distance: 438.9
click at [547, 362] on div "10/02/2025 1:00 pm - 4:00 pm 5436 Michael Ct PIPERSVILLE, PA 18947" at bounding box center [309, 304] width 618 height 173
copy h1 "5436 Michael Ct PIPERSVILLE, PA 18947"
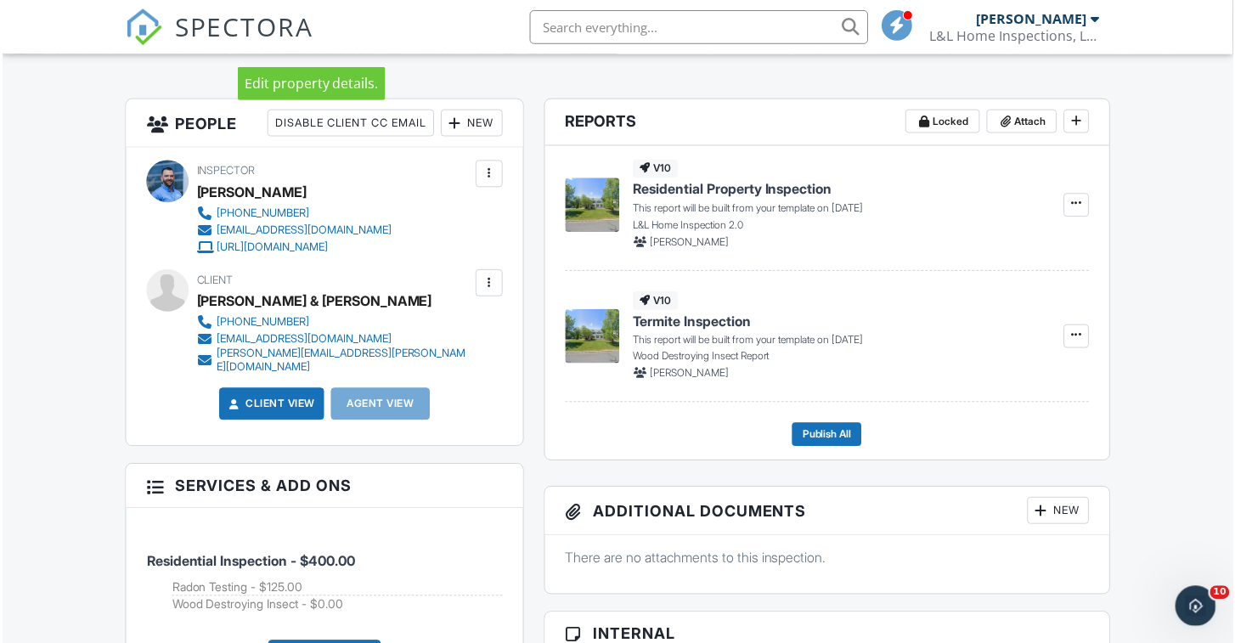
scroll to position [402, 0]
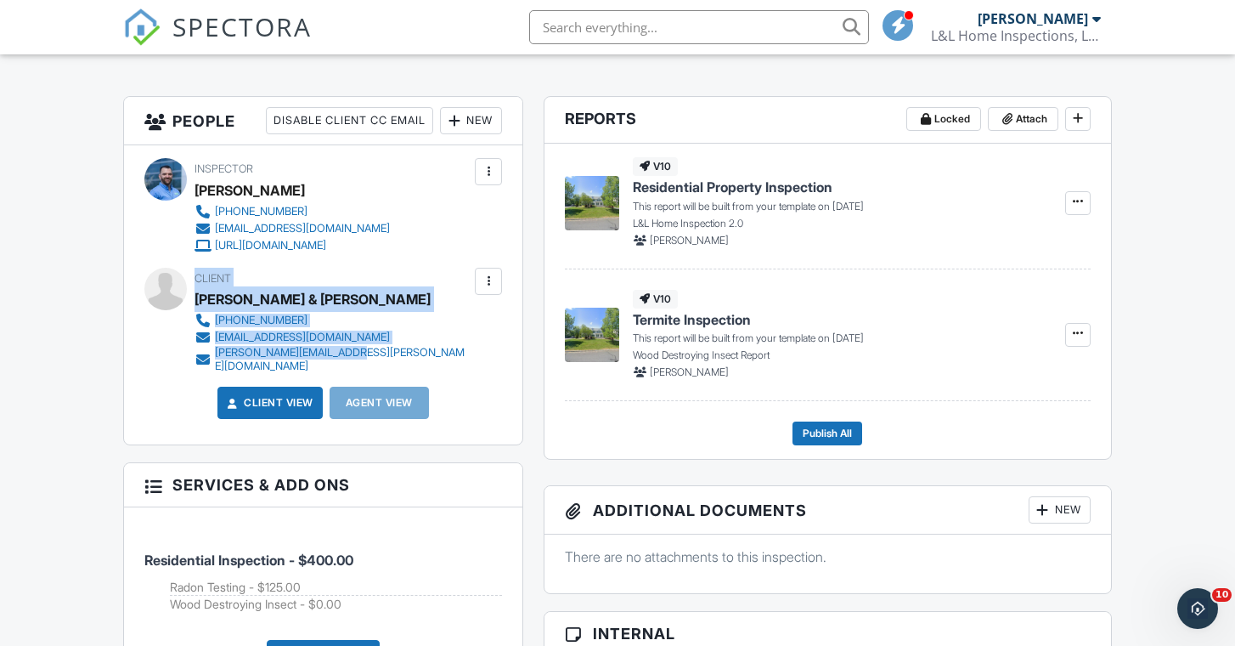
drag, startPoint x: 196, startPoint y: 280, endPoint x: 373, endPoint y: 351, distance: 190.6
click at [376, 352] on div "Client Timothy & Samantha Cathers 267-987-1200 realsamanthaestate@gmail.com Tim…" at bounding box center [374, 320] width 358 height 105
copy div "Client Timothy & Samantha Cathers 267-987-1200 realsamanthaestate@gmail.com Tim…"
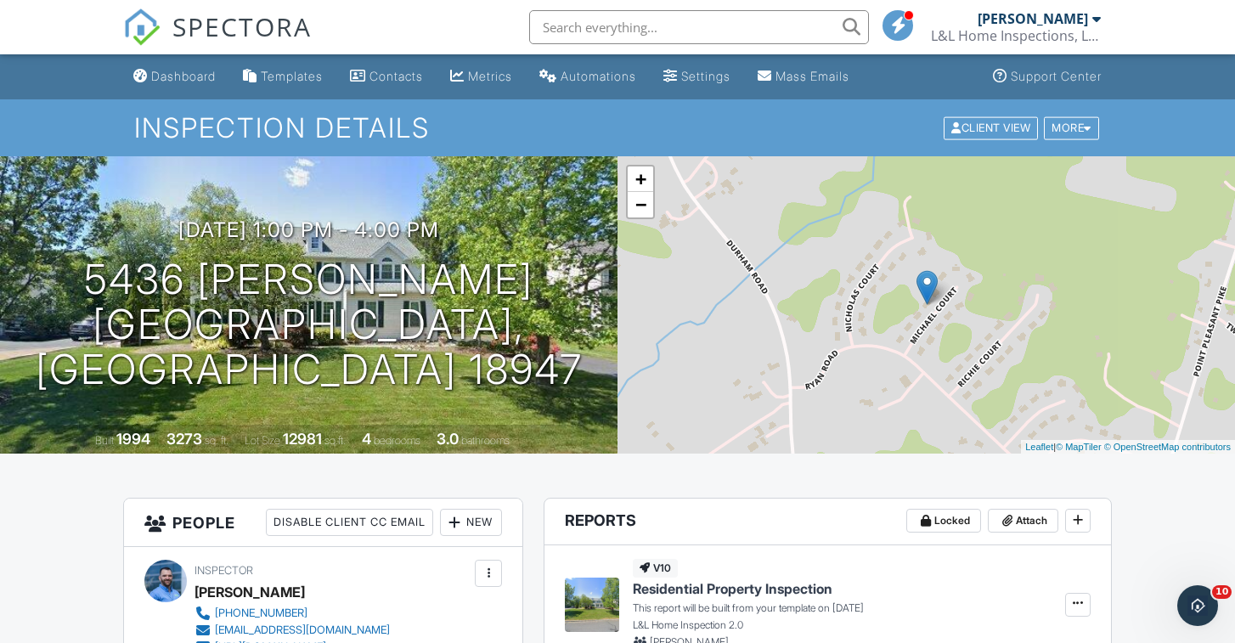
scroll to position [0, 0]
click at [188, 77] on div "Dashboard" at bounding box center [183, 76] width 65 height 14
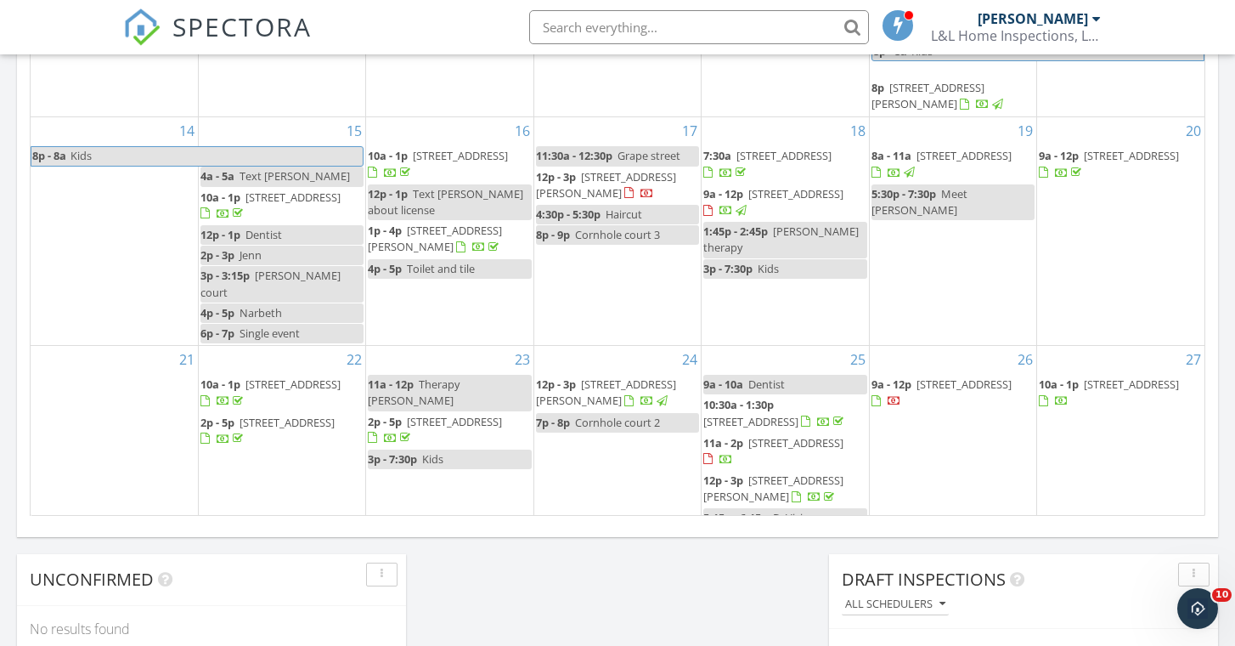
scroll to position [1547, 1236]
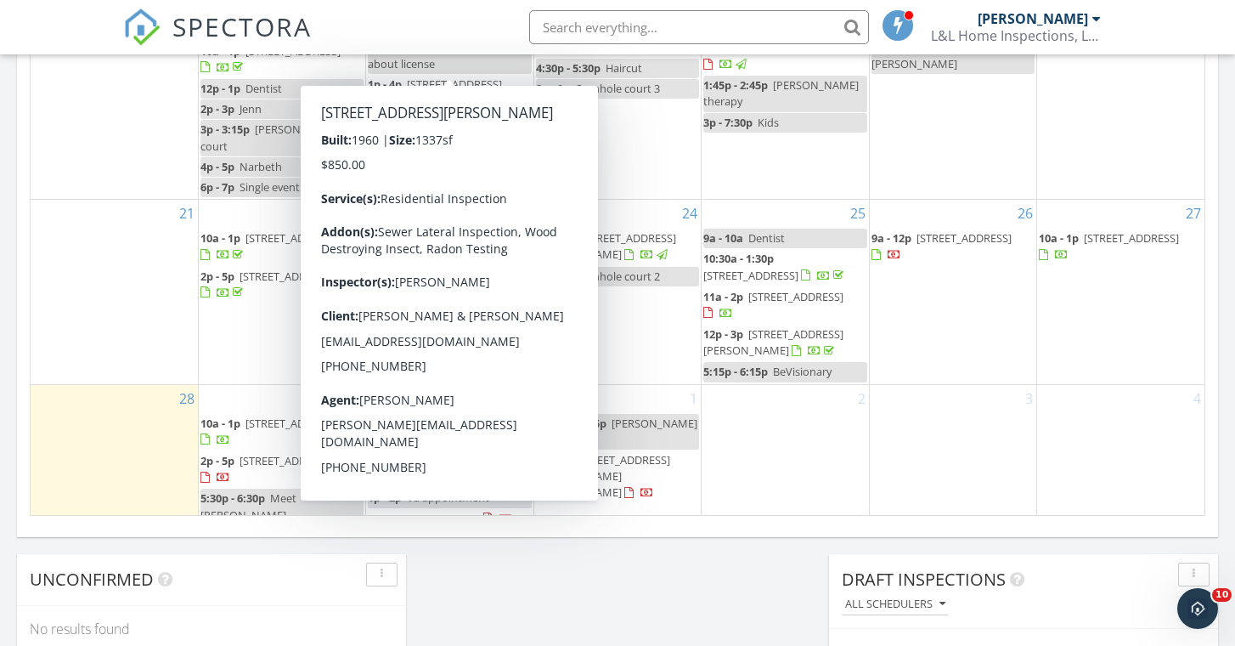
click at [595, 27] on input "text" at bounding box center [699, 27] width 340 height 34
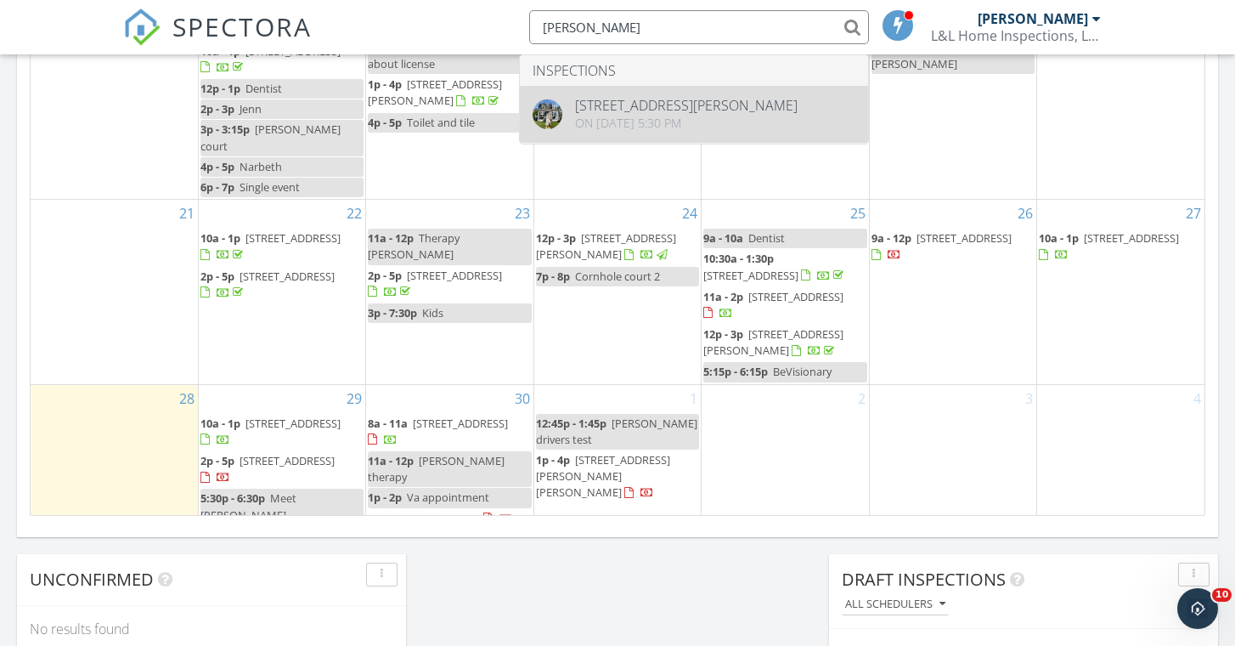
type input "Sean withers"
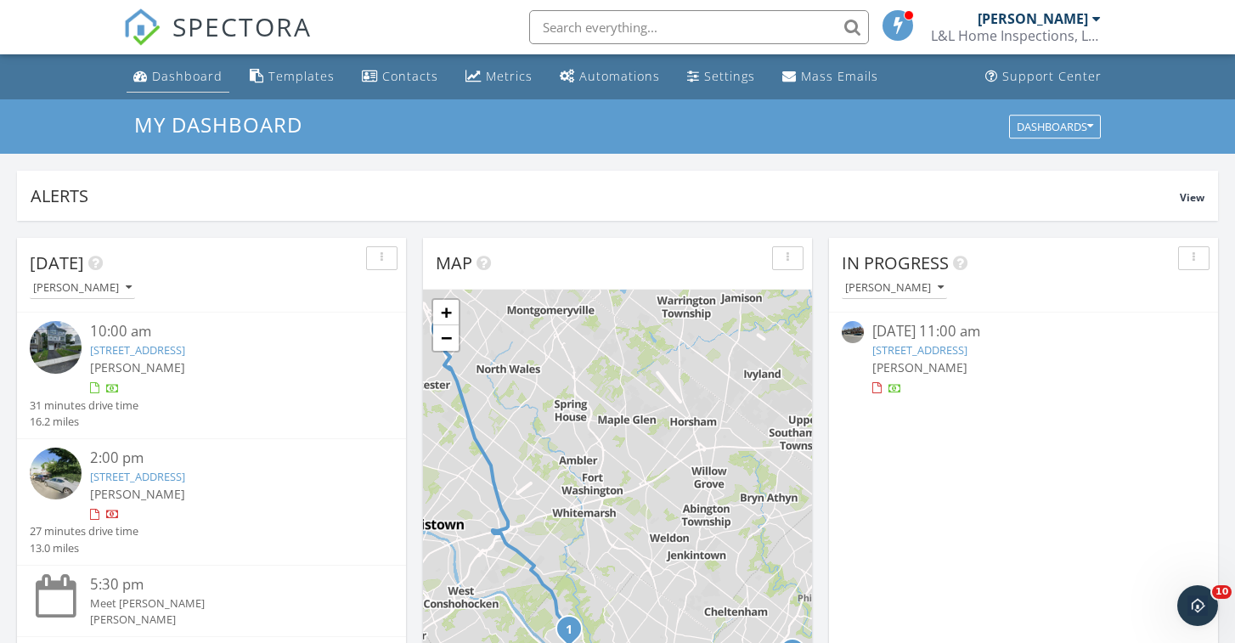
click at [191, 82] on div "Dashboard" at bounding box center [187, 76] width 71 height 16
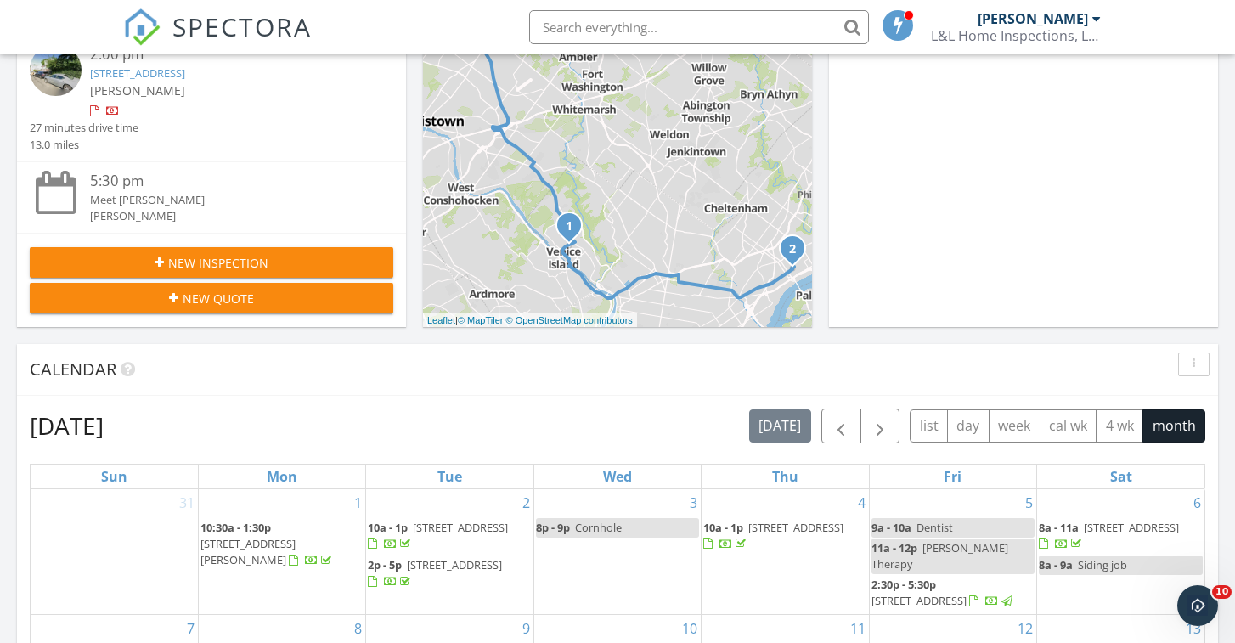
scroll to position [405, 0]
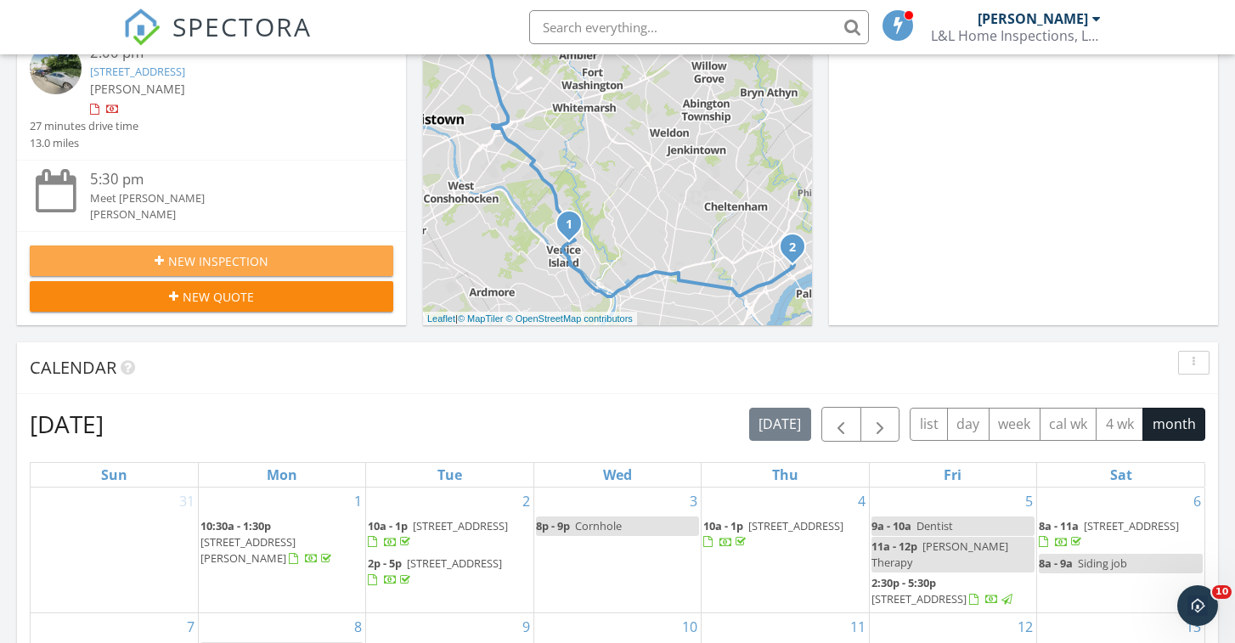
click at [214, 257] on span "New Inspection" at bounding box center [218, 261] width 100 height 18
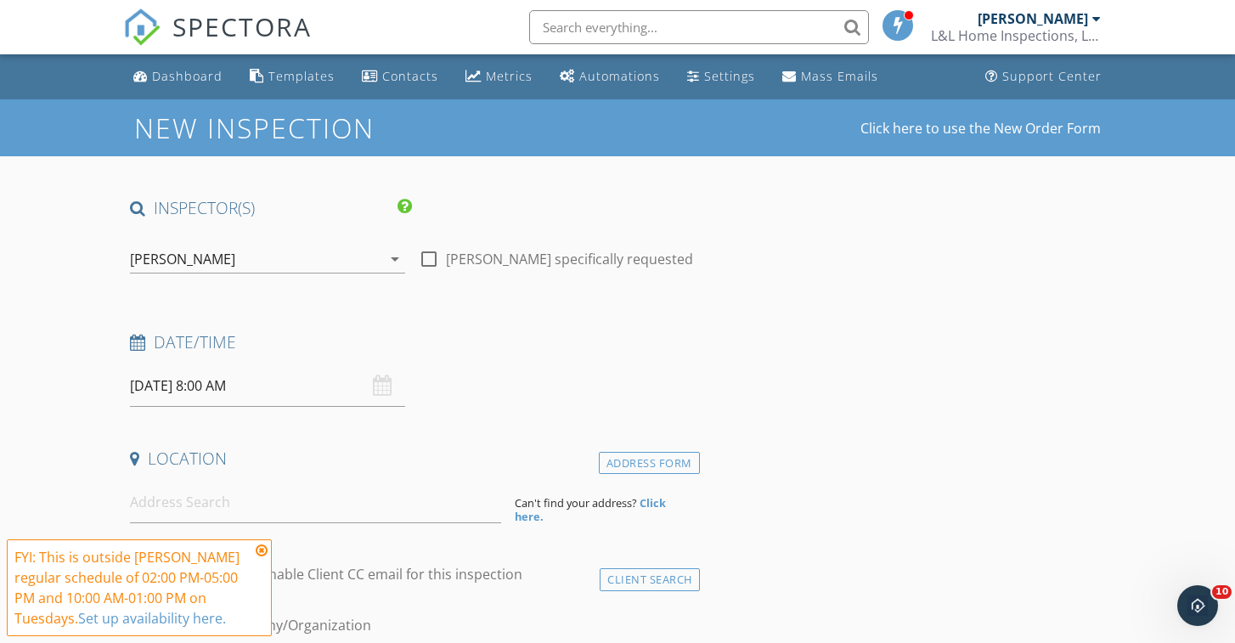
click at [290, 376] on input "[DATE] 8:00 AM" at bounding box center [267, 386] width 274 height 42
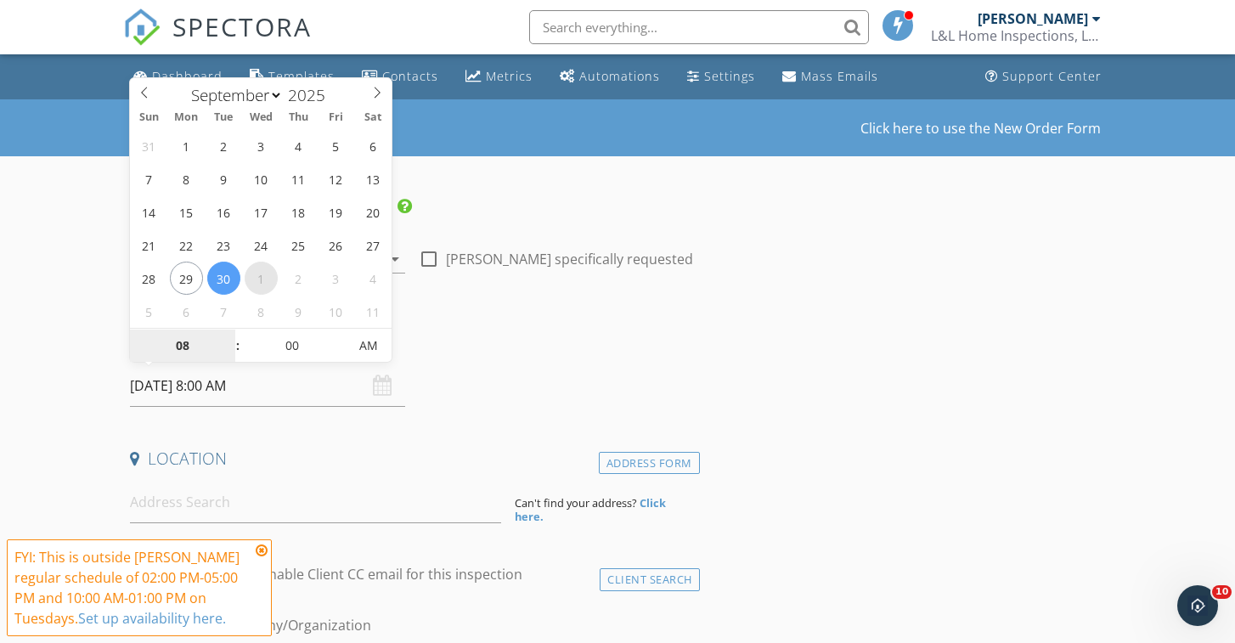
select select "9"
type input "[DATE] 8:00 AM"
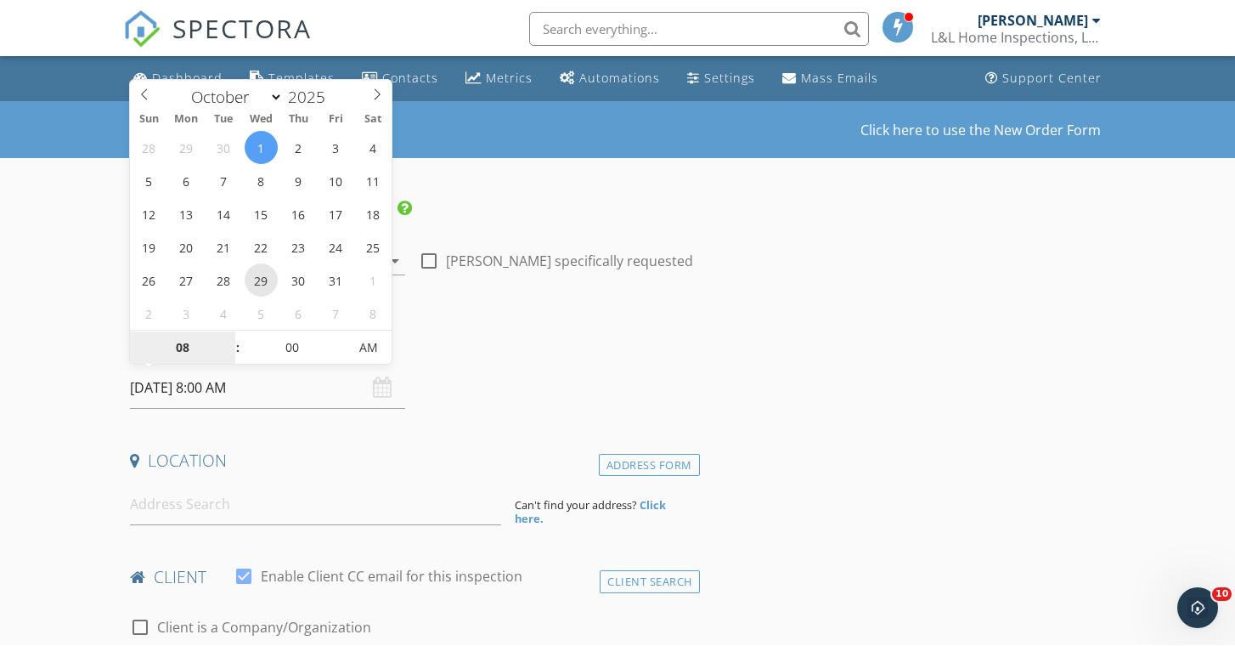
scroll to position [3, 0]
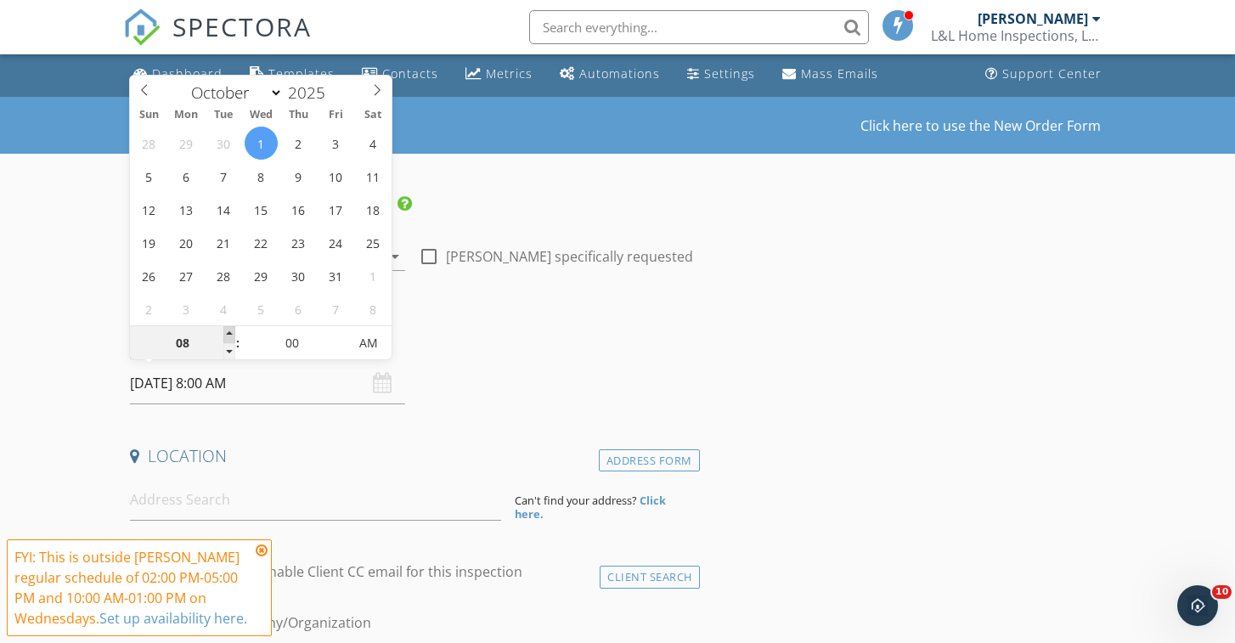
type input "09"
type input "[DATE] 9:00 AM"
click at [227, 334] on span at bounding box center [229, 334] width 12 height 17
type input "10"
type input "[DATE] 10:00 AM"
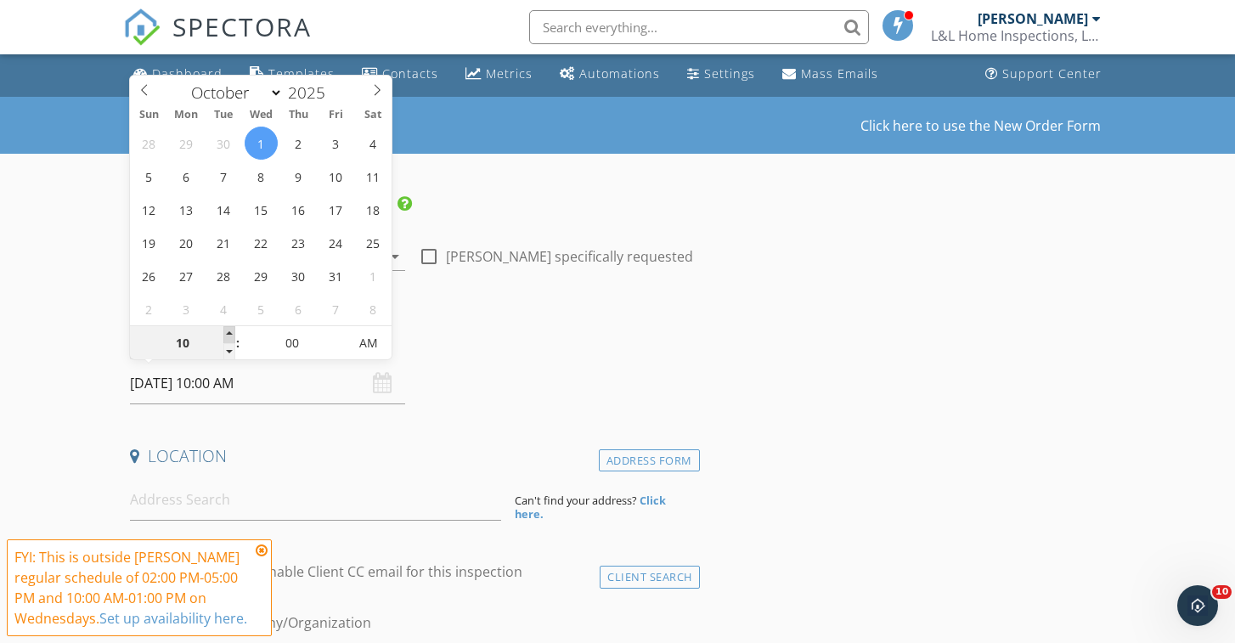
click at [227, 334] on span at bounding box center [229, 334] width 12 height 17
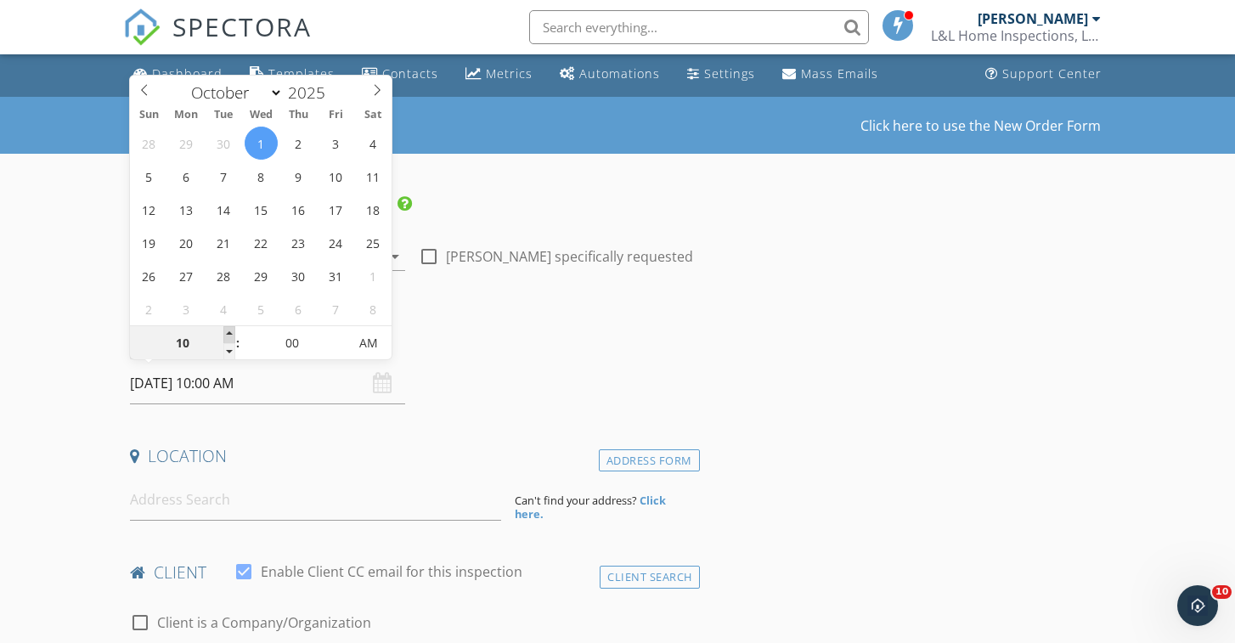
type input "11"
type input "[DATE] 11:00 AM"
click at [228, 334] on span at bounding box center [229, 334] width 12 height 17
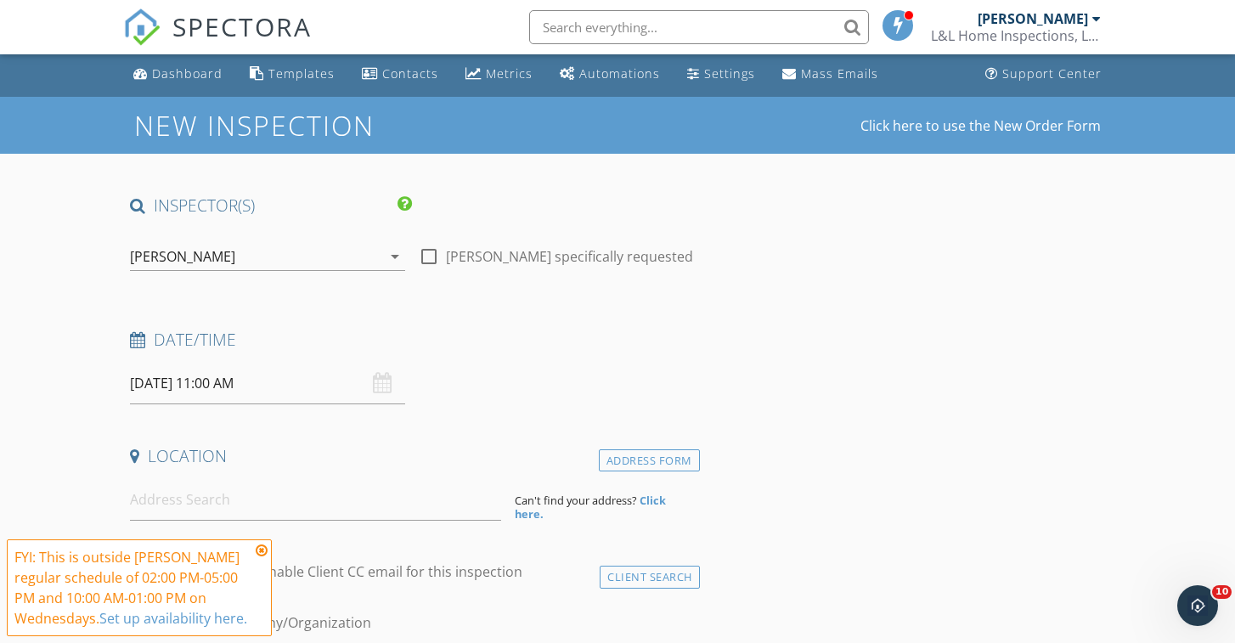
drag, startPoint x: 439, startPoint y: 336, endPoint x: 425, endPoint y: 359, distance: 27.8
click at [438, 336] on h4 "Date/Time" at bounding box center [411, 340] width 563 height 22
click at [353, 504] on input at bounding box center [315, 500] width 370 height 42
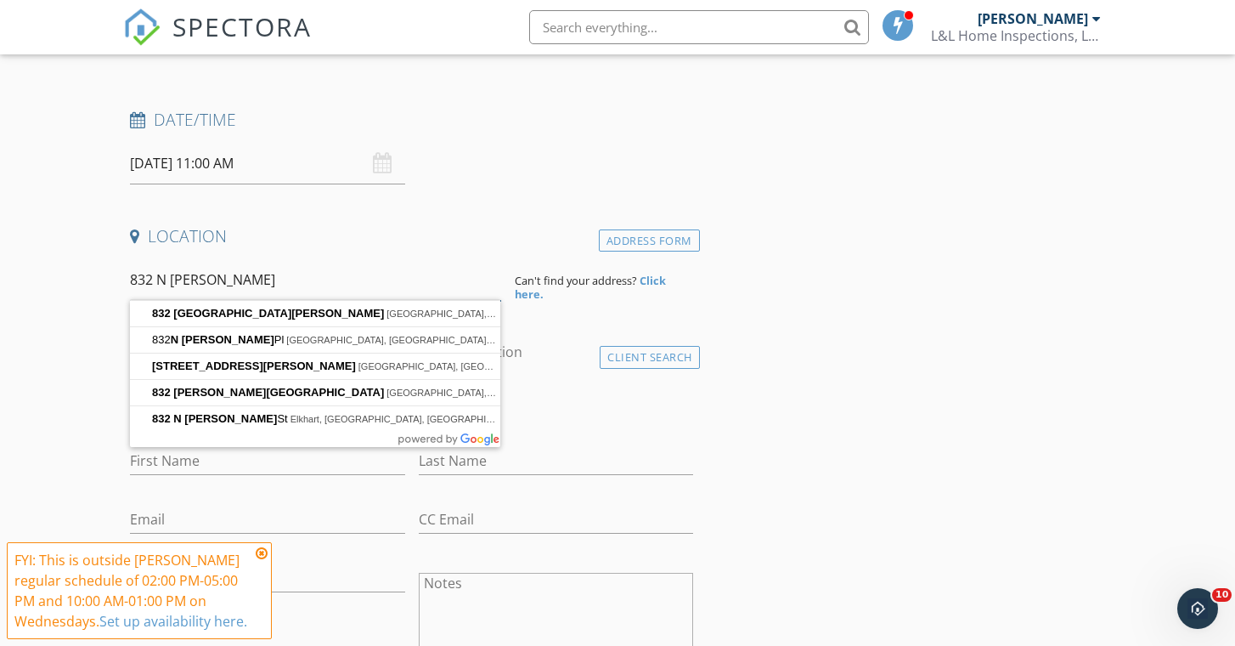
scroll to position [224, 0]
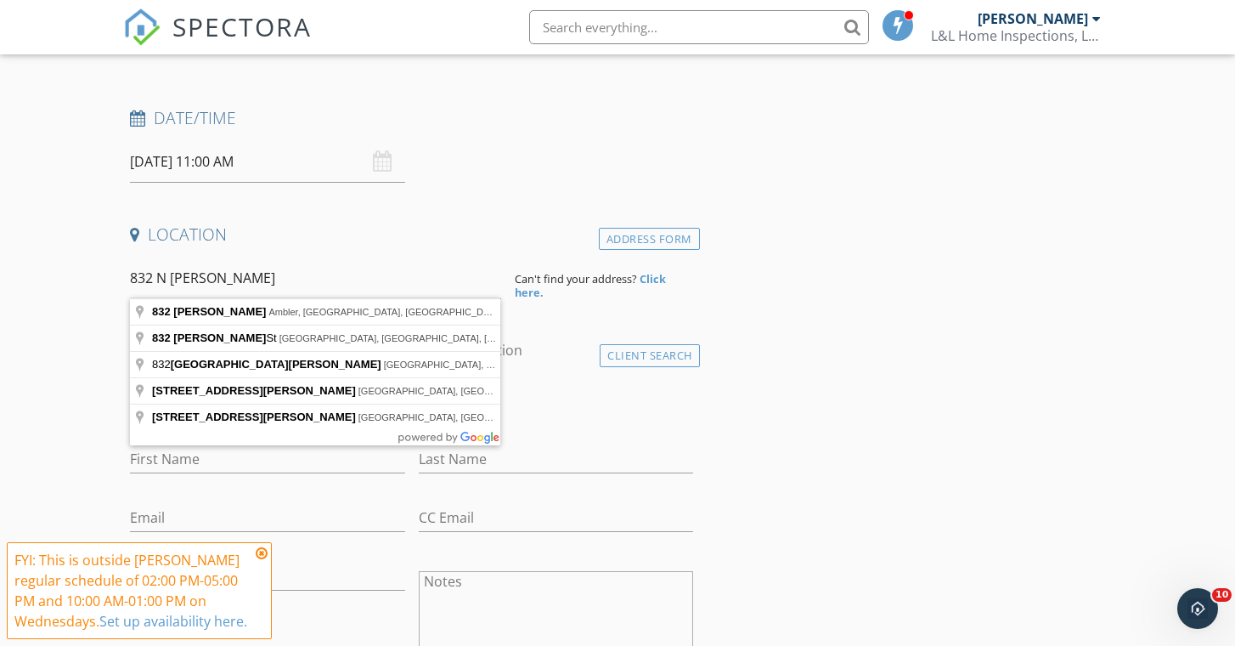
type input "[STREET_ADDRESS][PERSON_NAME]"
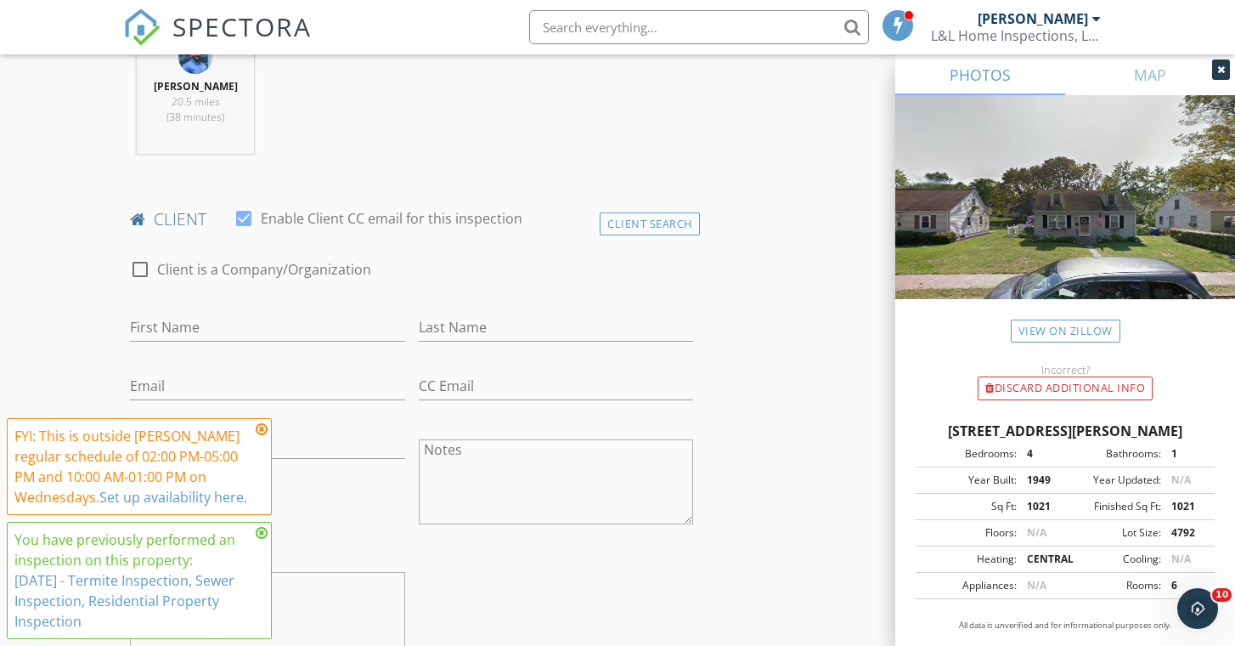
scroll to position [705, 0]
click at [625, 223] on div "Client Search" at bounding box center [650, 222] width 100 height 23
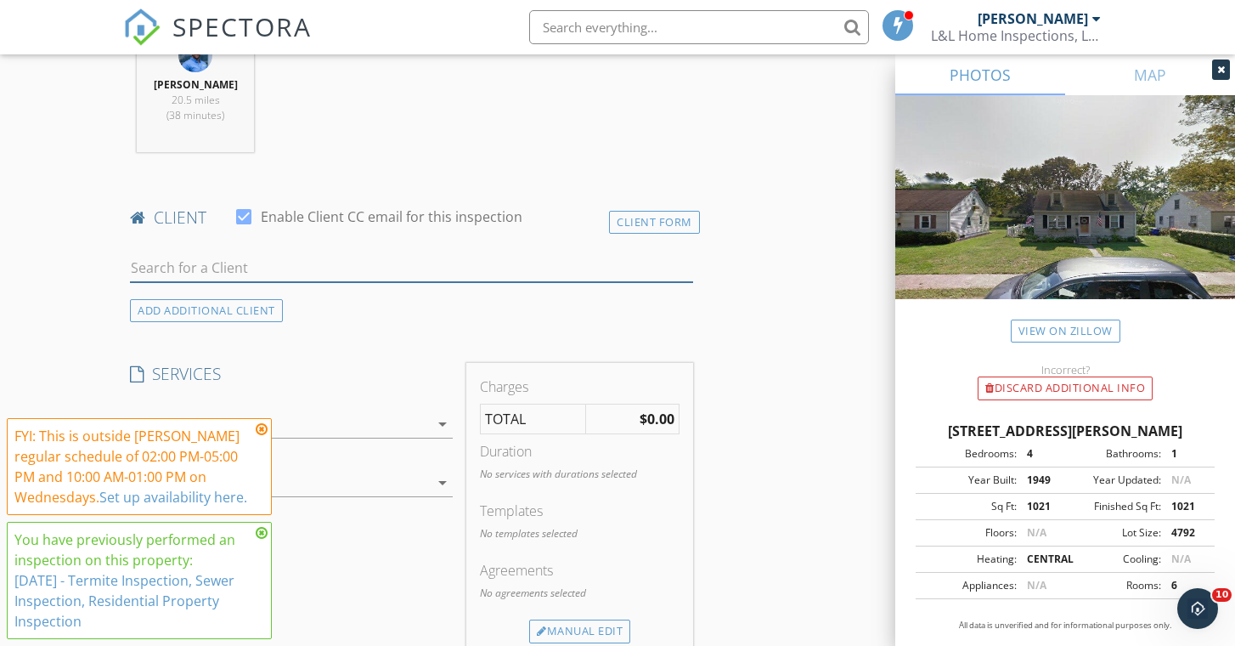
click at [366, 265] on input "text" at bounding box center [411, 268] width 563 height 28
type input "[PERSON_NAME] with"
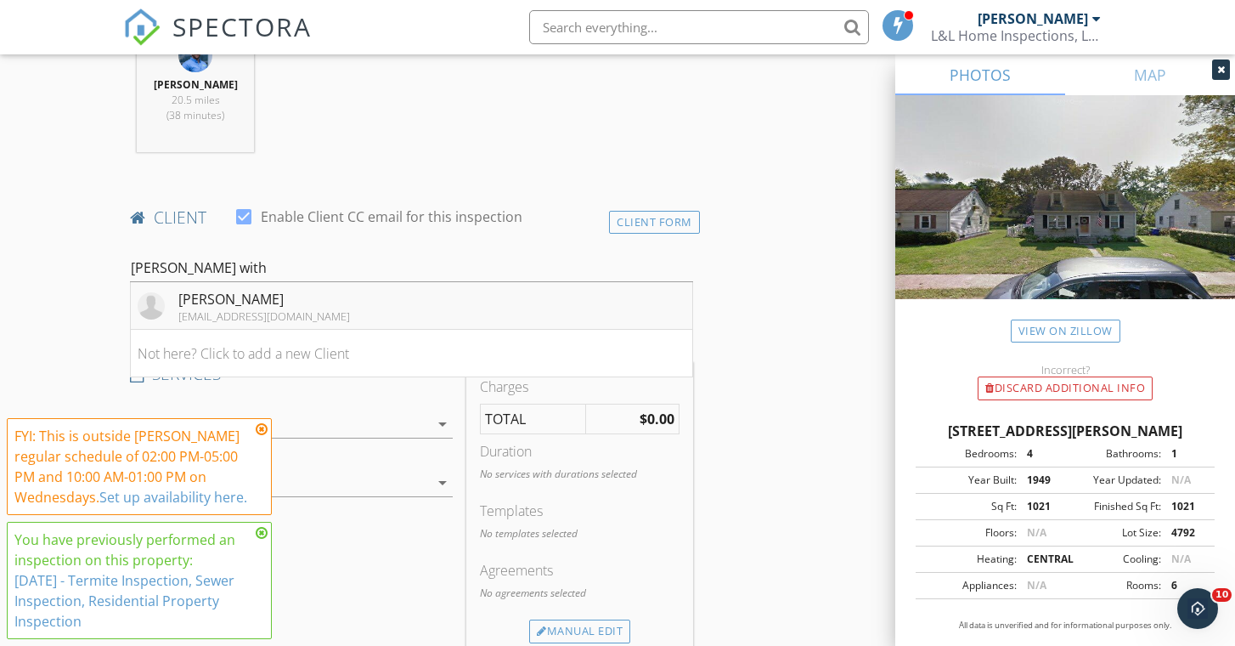
click at [274, 295] on div "[PERSON_NAME]" at bounding box center [264, 299] width 172 height 20
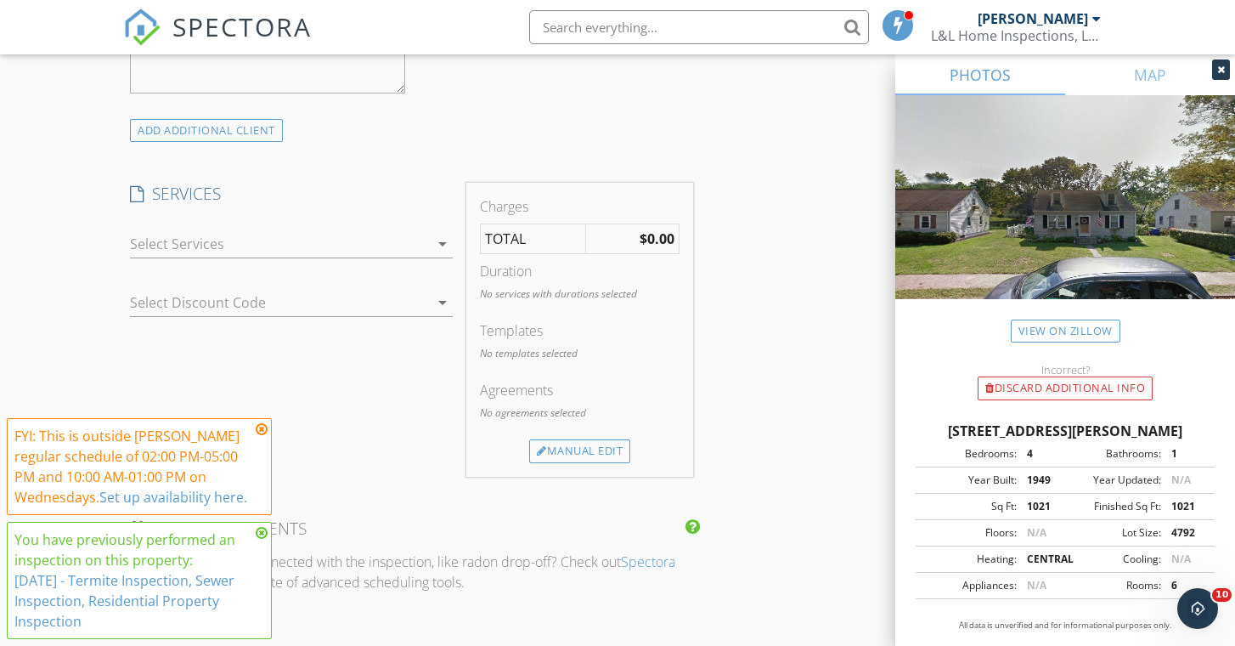
scroll to position [1268, 0]
click at [219, 250] on div at bounding box center [279, 242] width 299 height 27
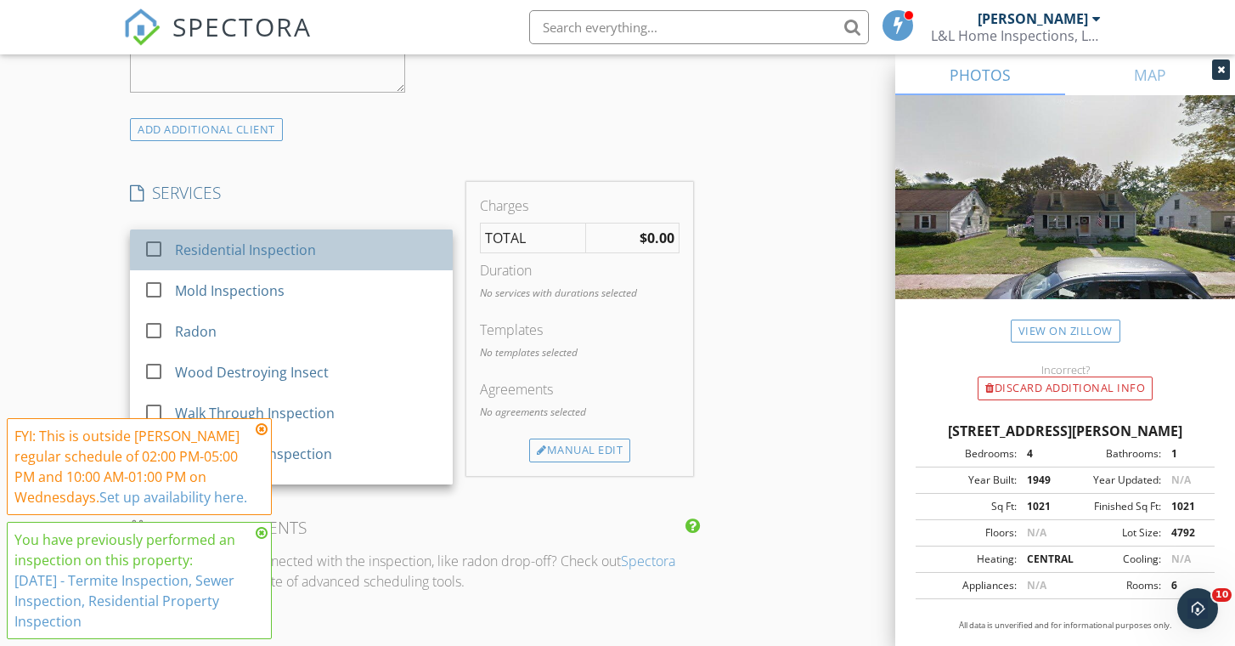
click at [219, 251] on div "Residential Inspection" at bounding box center [245, 250] width 141 height 20
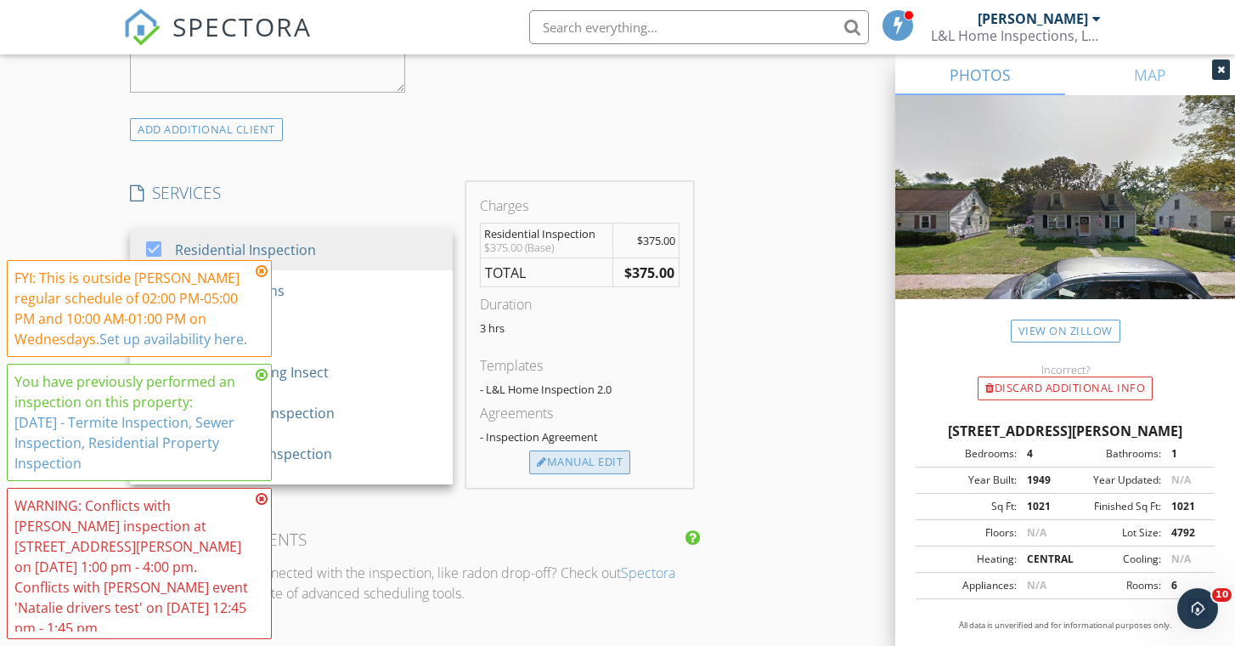
click at [573, 465] on div "Manual Edit" at bounding box center [579, 462] width 101 height 24
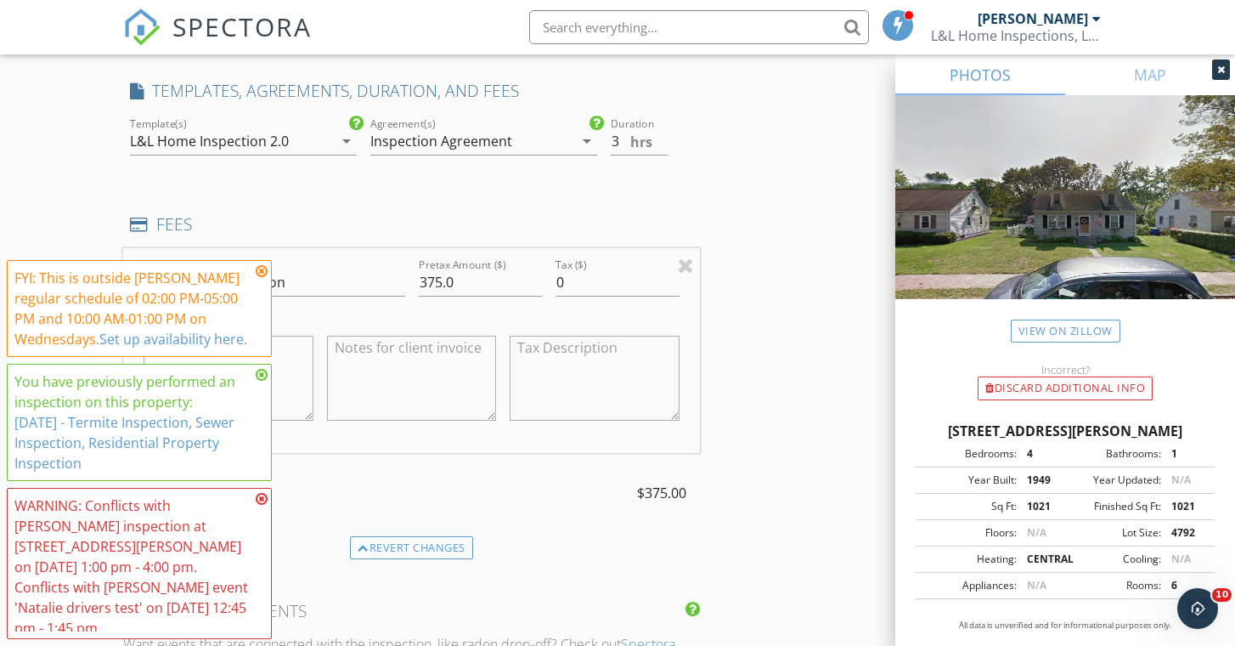
scroll to position [1389, 0]
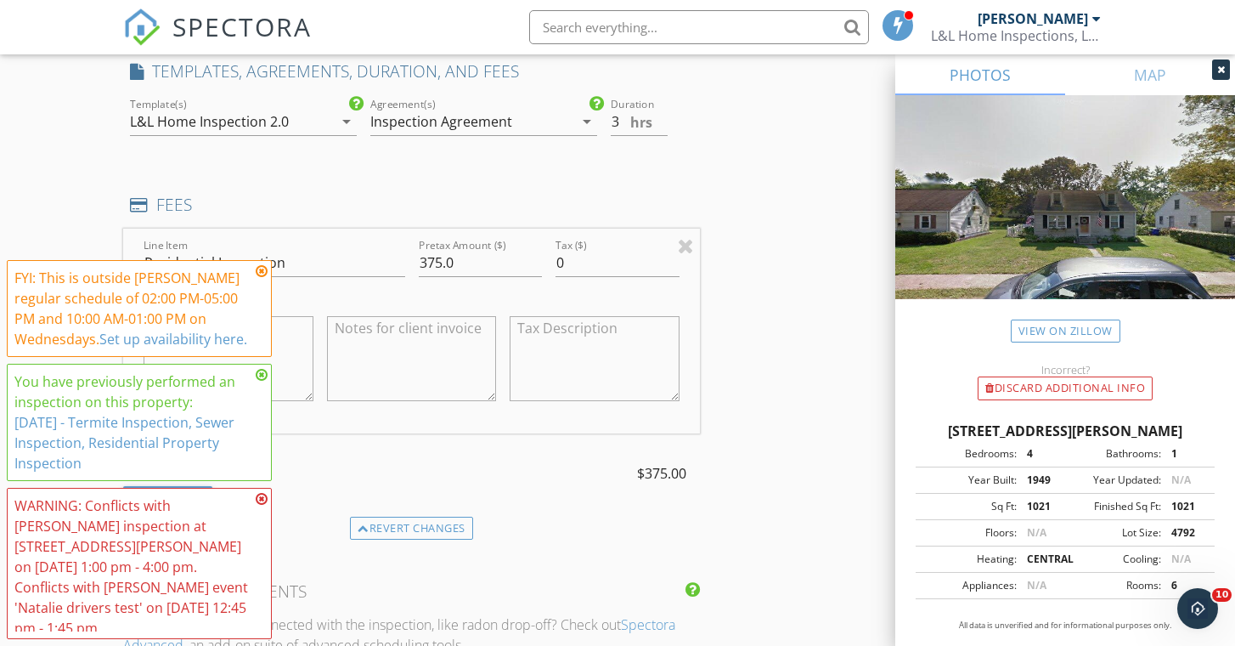
click at [432, 534] on div "Revert changes" at bounding box center [411, 529] width 123 height 24
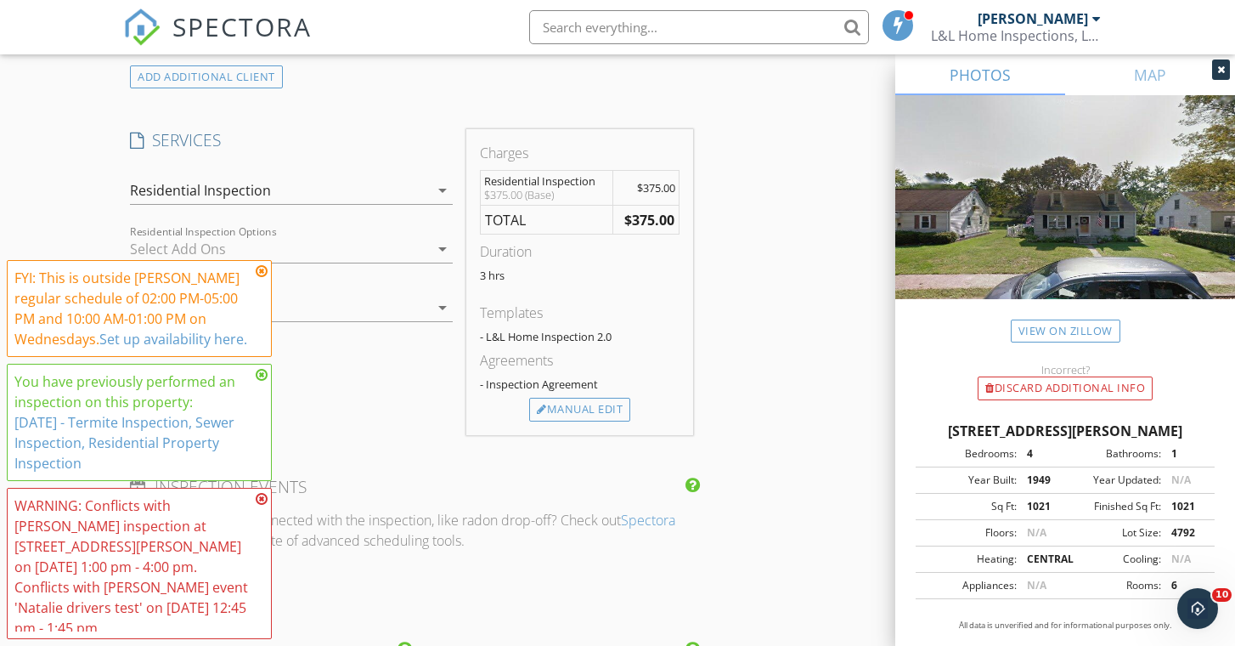
scroll to position [1319, 0]
drag, startPoint x: 261, startPoint y: 285, endPoint x: 263, endPoint y: 294, distance: 9.7
click at [261, 278] on icon at bounding box center [262, 271] width 12 height 14
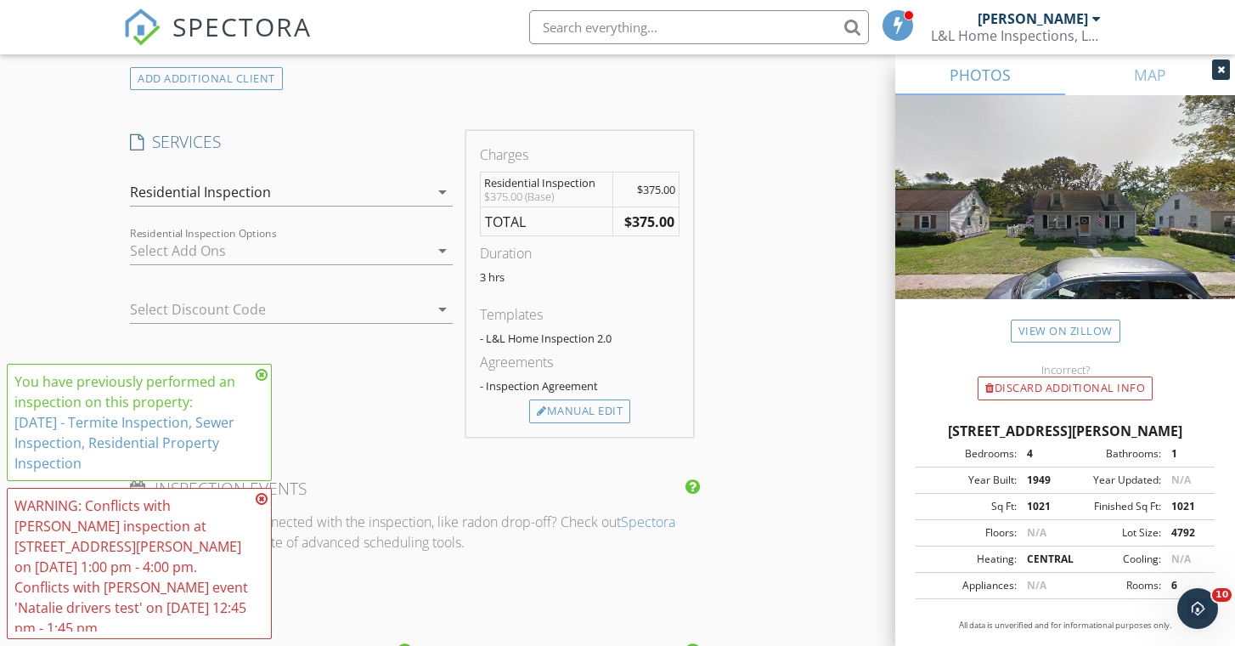
click at [260, 382] on icon at bounding box center [262, 375] width 12 height 14
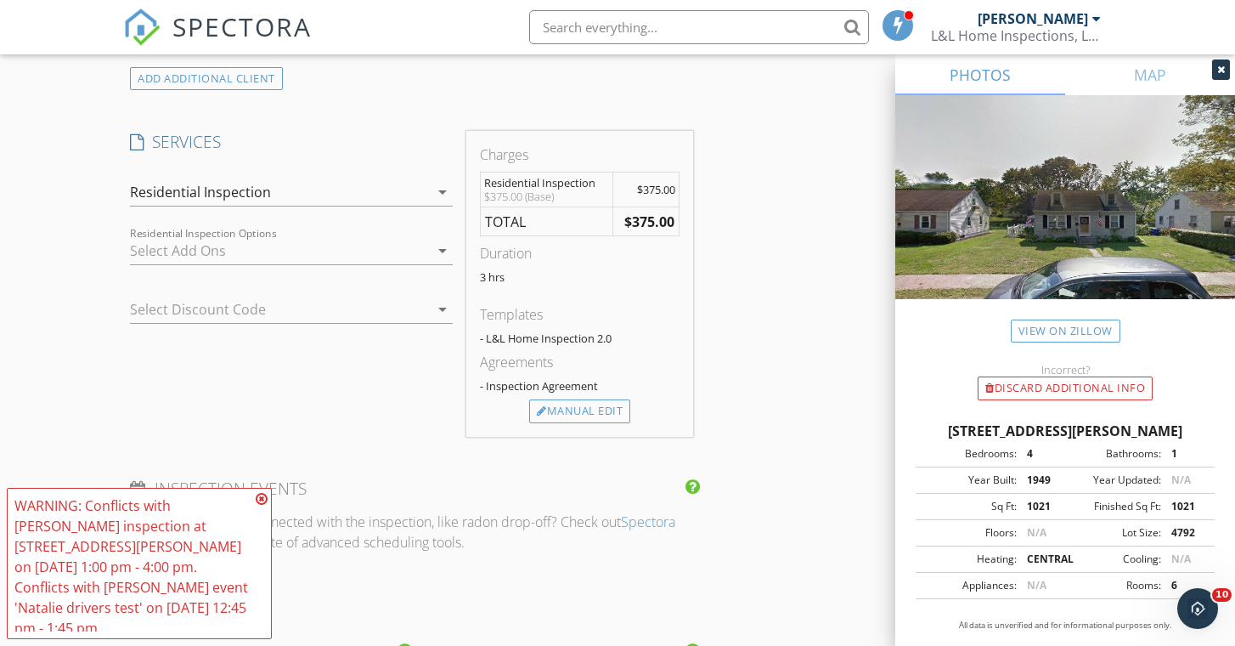
drag, startPoint x: 263, startPoint y: 517, endPoint x: 265, endPoint y: 506, distance: 11.3
click at [262, 506] on icon at bounding box center [262, 499] width 12 height 14
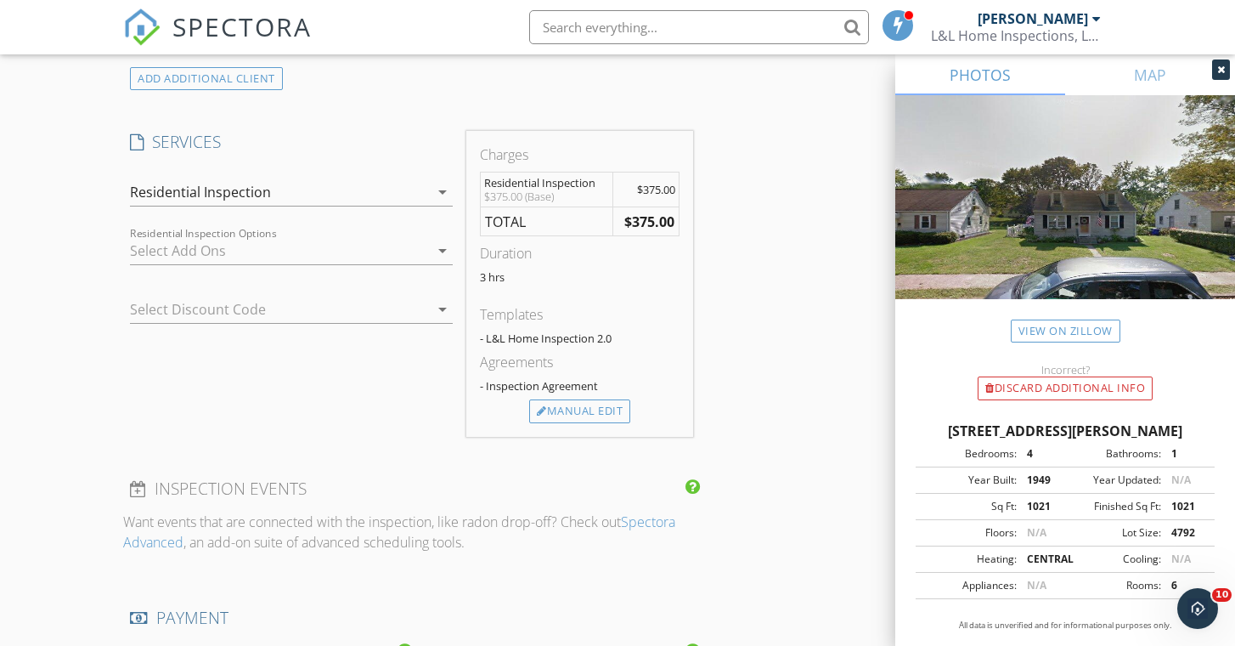
click at [269, 184] on div "Residential Inspection" at bounding box center [200, 191] width 141 height 15
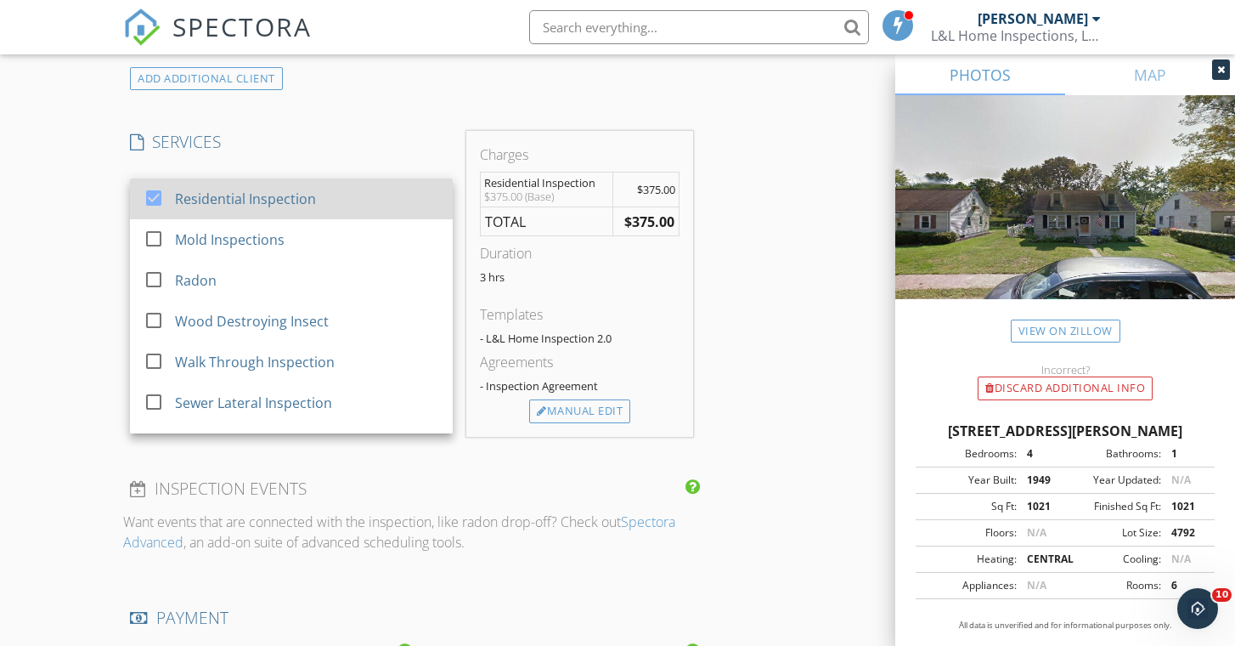
click at [211, 195] on div "Residential Inspection" at bounding box center [245, 199] width 141 height 20
checkbox input "false"
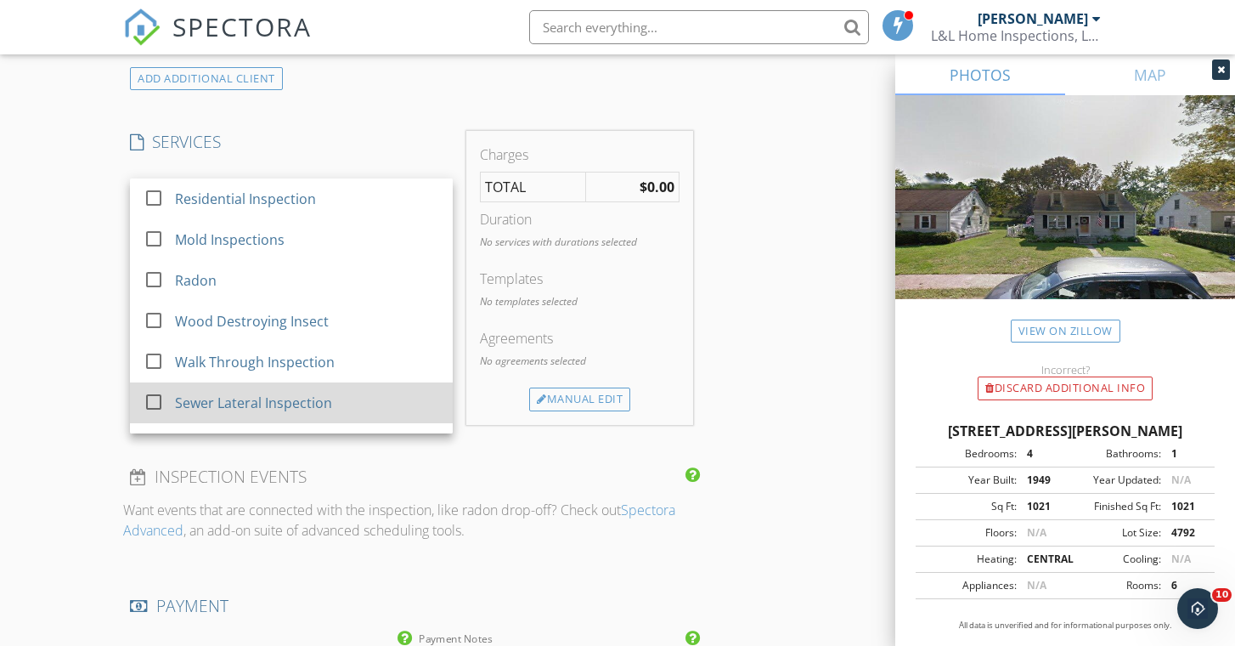
click at [231, 407] on div "Sewer Lateral Inspection" at bounding box center [253, 403] width 157 height 20
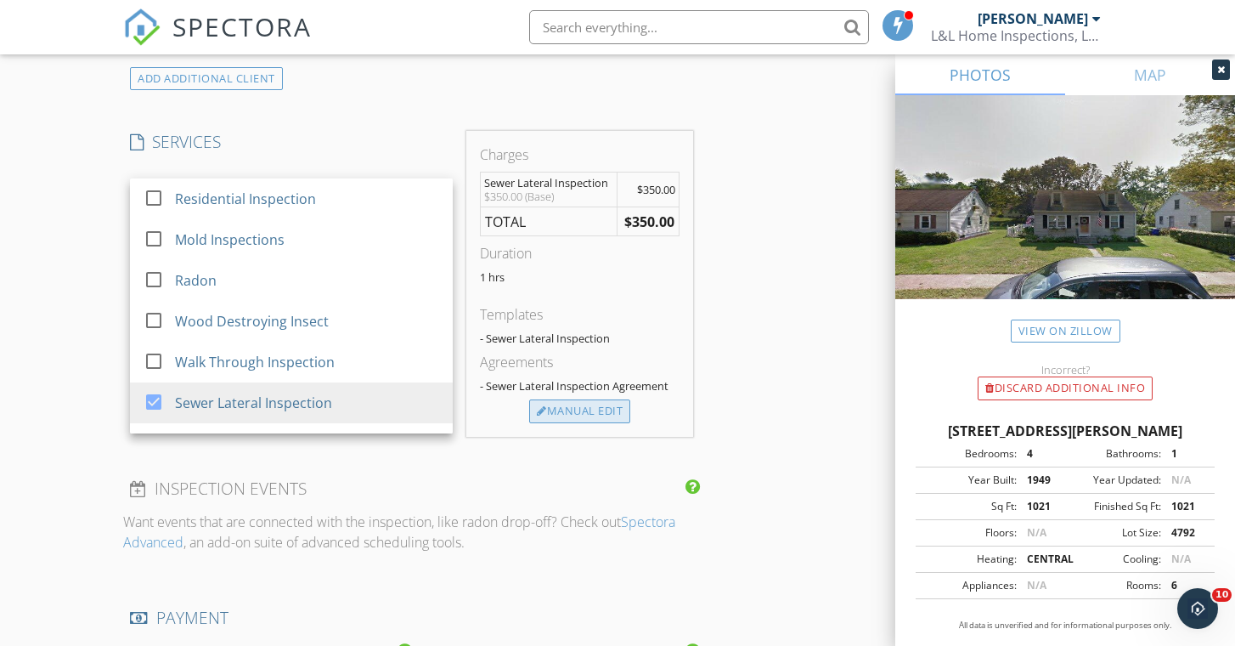
click at [548, 409] on div "Manual Edit" at bounding box center [579, 411] width 101 height 24
type input "Sewer Lateral Inspection"
type input "350.0"
type textarea "$350.00 (Base)"
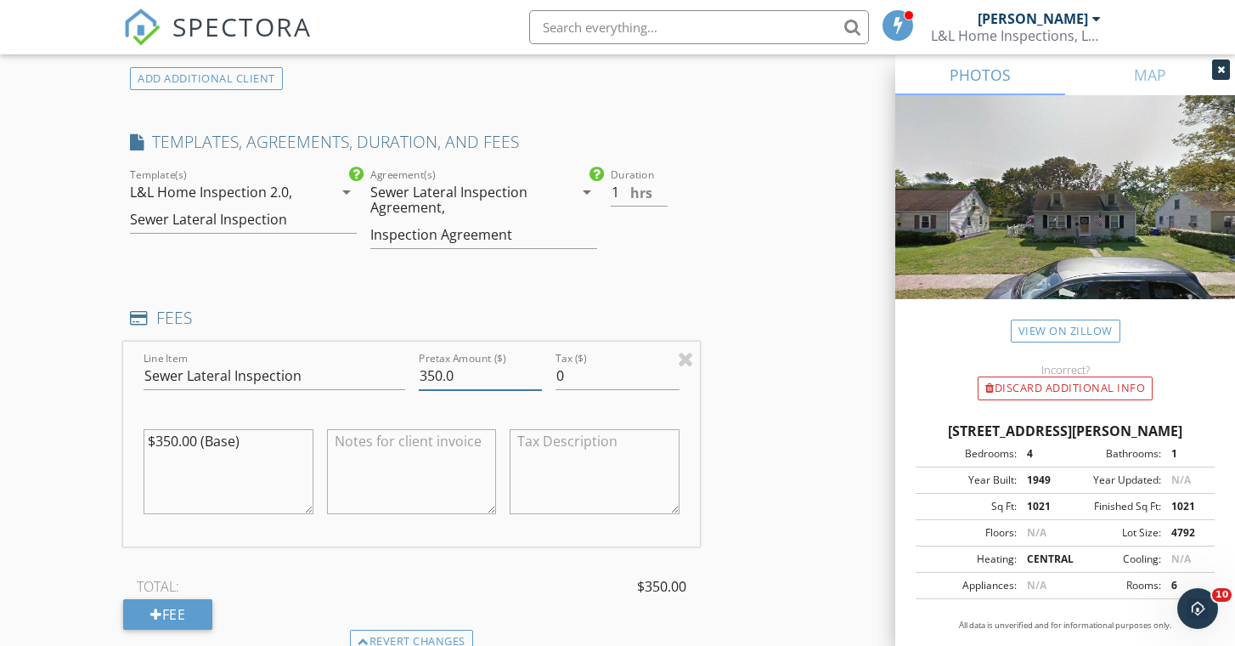
click at [428, 371] on input "350.0" at bounding box center [481, 376] width 124 height 28
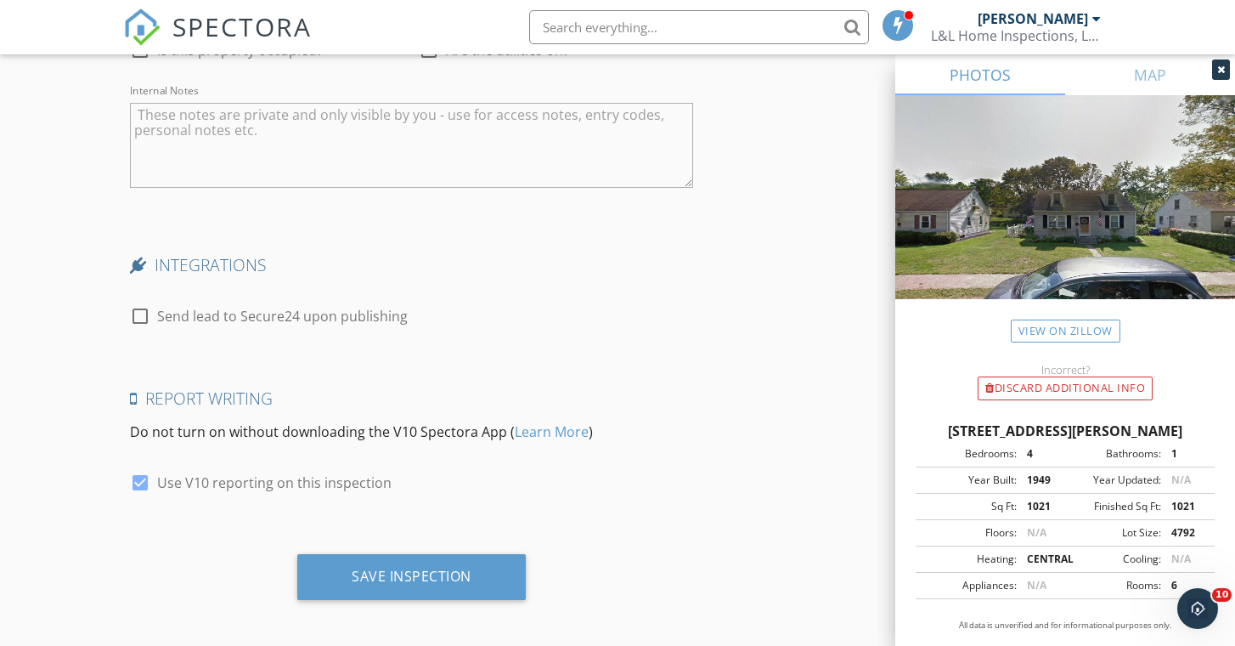
scroll to position [2789, 0]
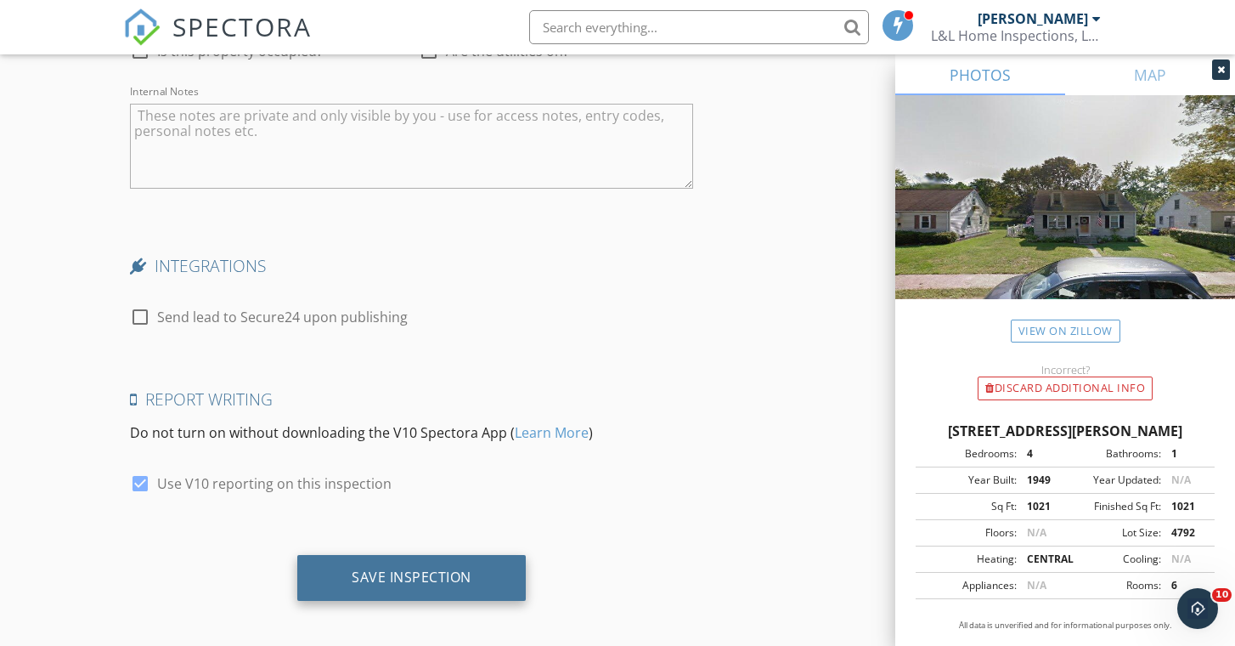
type input "250.0"
click at [412, 570] on div "Save Inspection" at bounding box center [412, 576] width 120 height 17
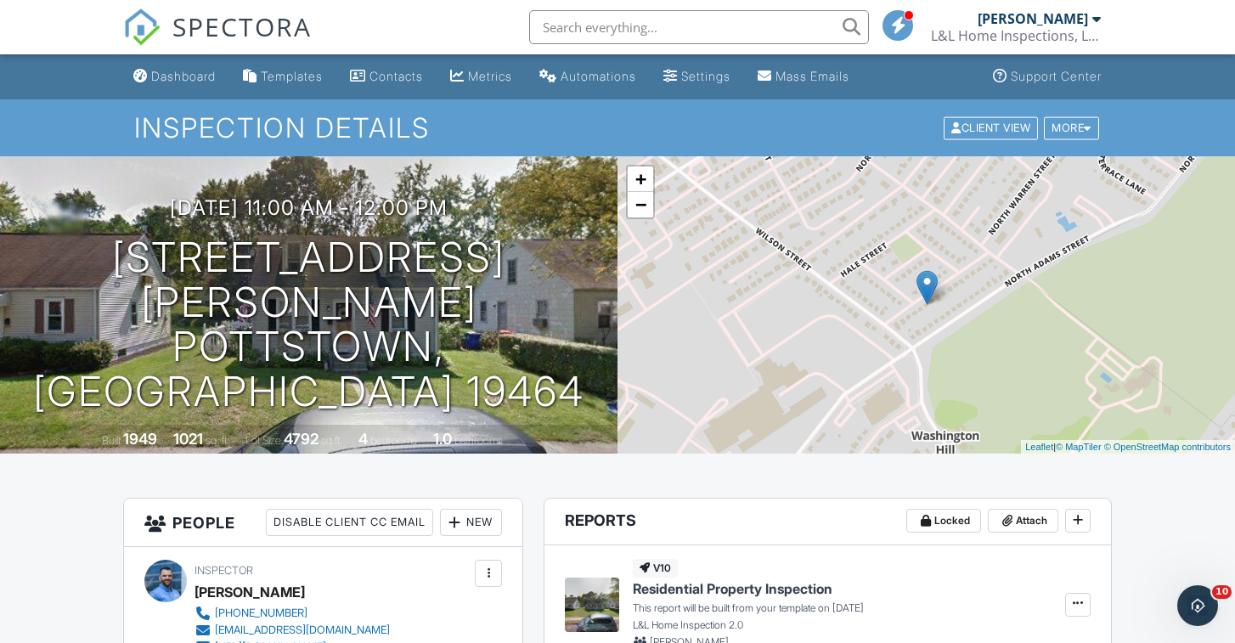
click at [168, 71] on div "Dashboard" at bounding box center [183, 76] width 65 height 14
